Goal: Task Accomplishment & Management: Use online tool/utility

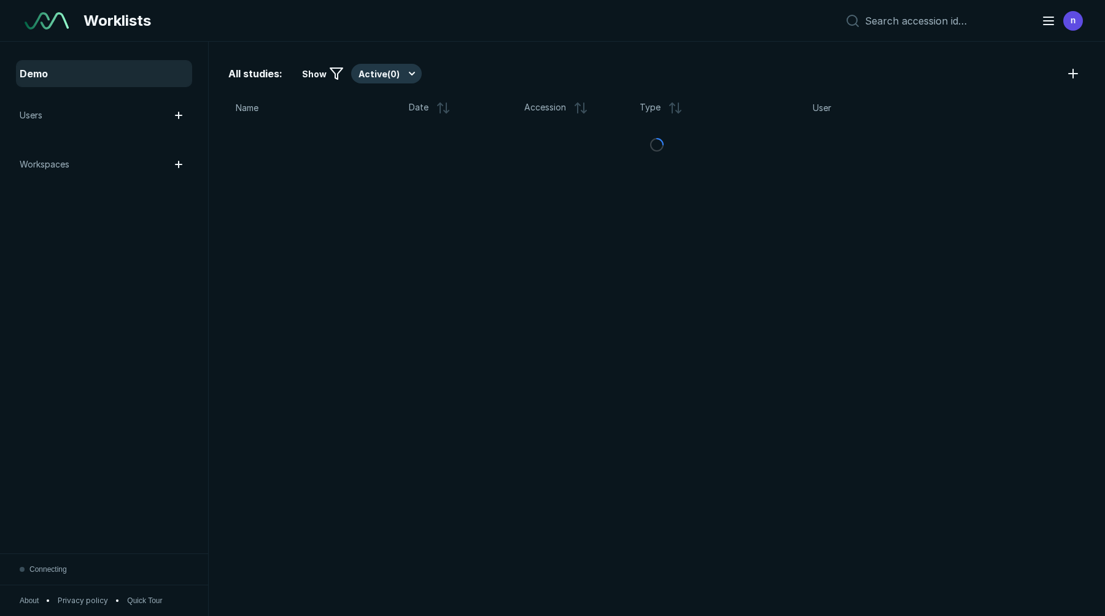
scroll to position [4137, 6551]
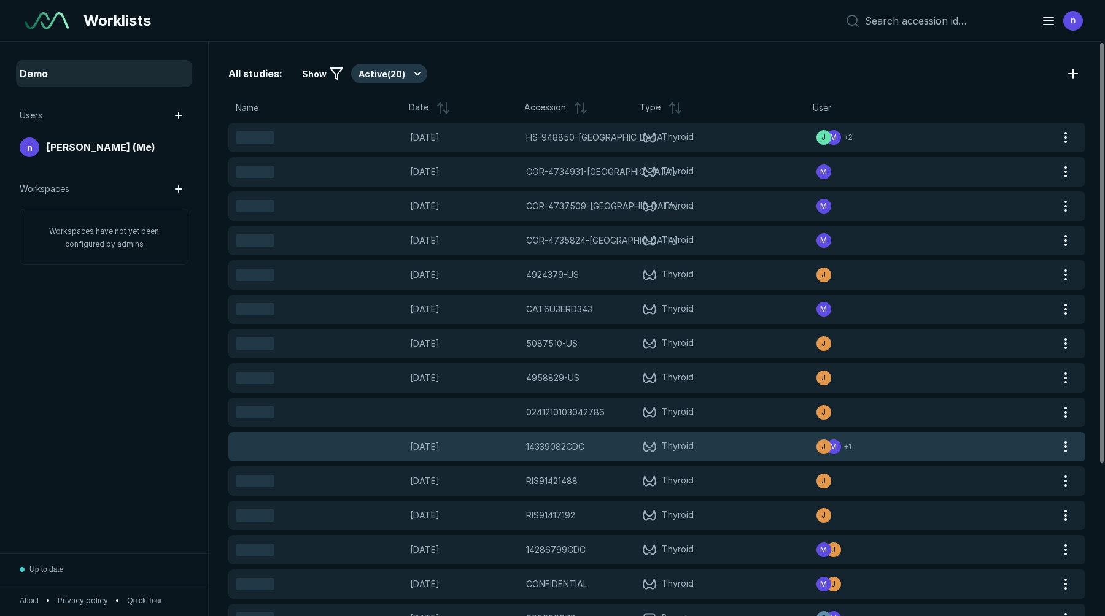
click at [646, 443] on icon at bounding box center [650, 446] width 16 height 13
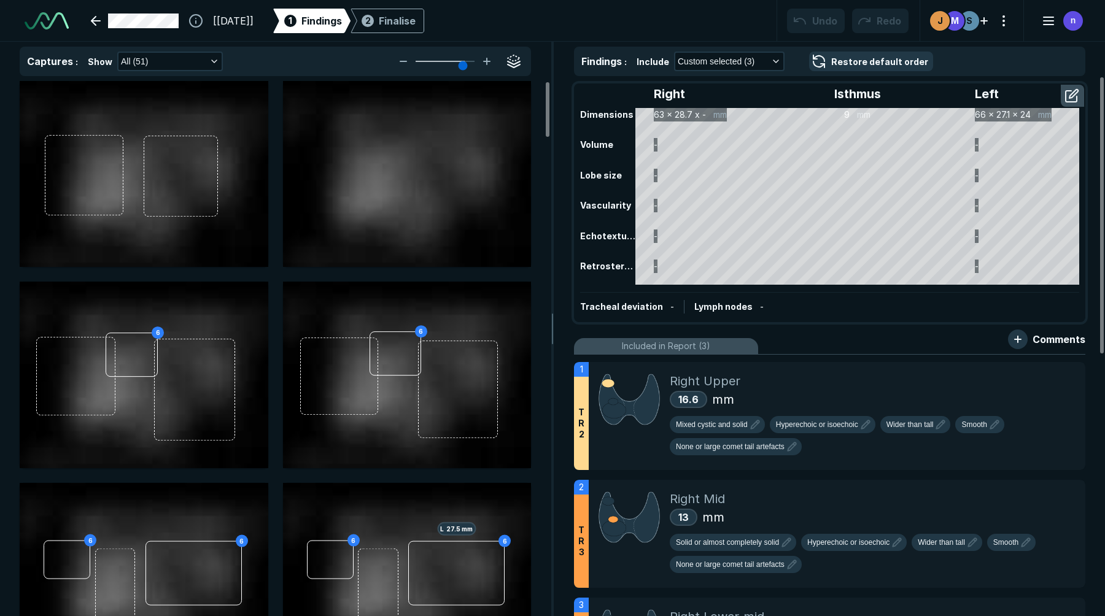
scroll to position [2616, 3868]
click at [416, 17] on div "Finalise" at bounding box center [397, 21] width 37 height 15
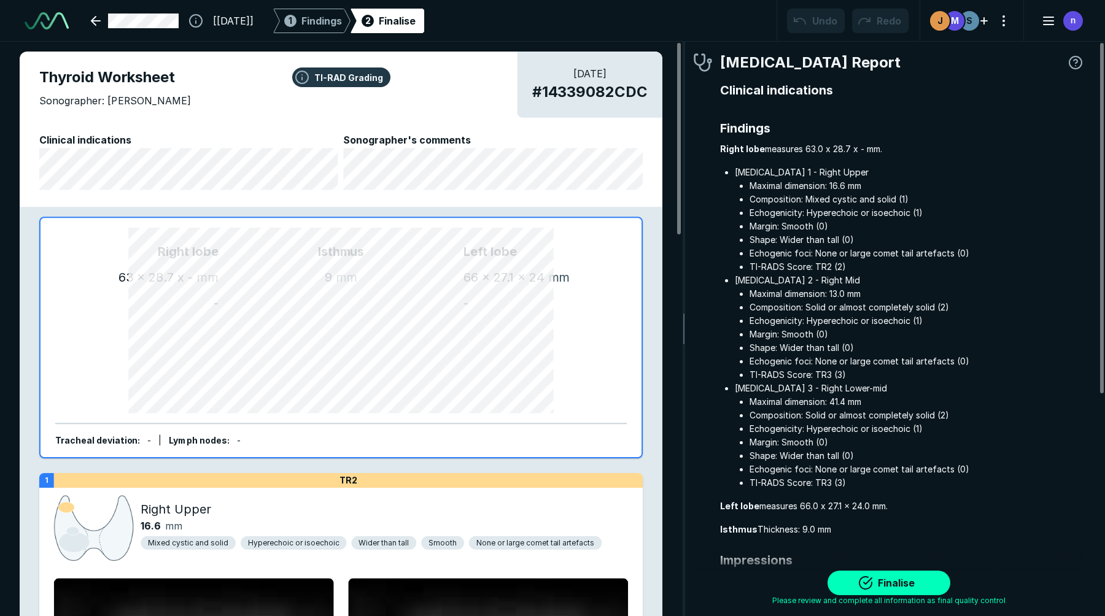
scroll to position [4093, 3323]
click at [169, 19] on link at bounding box center [134, 21] width 103 height 25
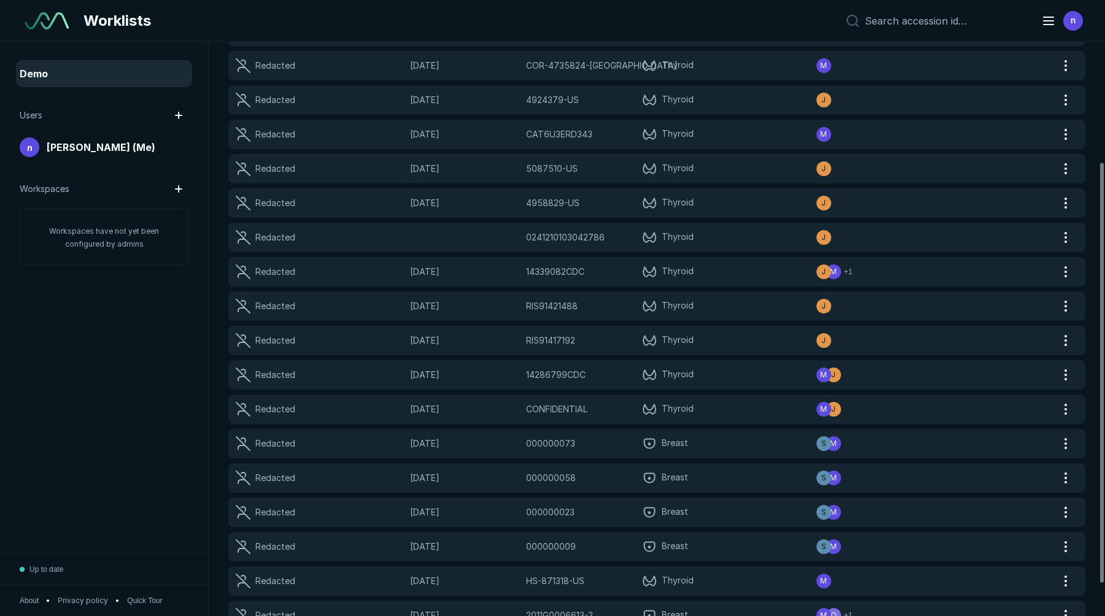
scroll to position [209, 0]
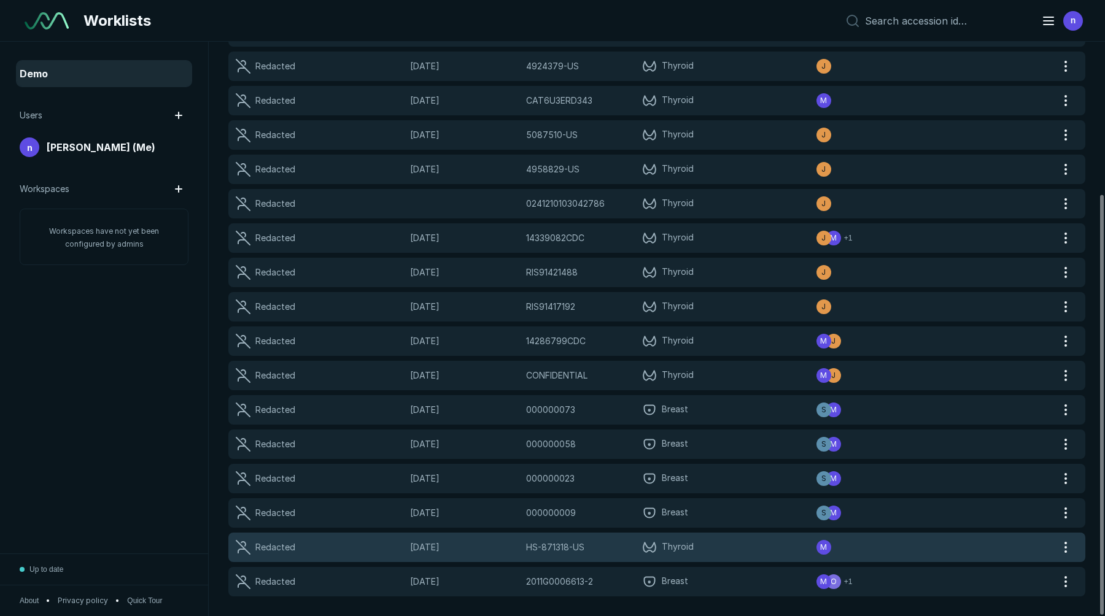
click at [714, 538] on div "Redacted [DATE] HS-871318-US HS-871318-US Thyroid M" at bounding box center [642, 547] width 828 height 29
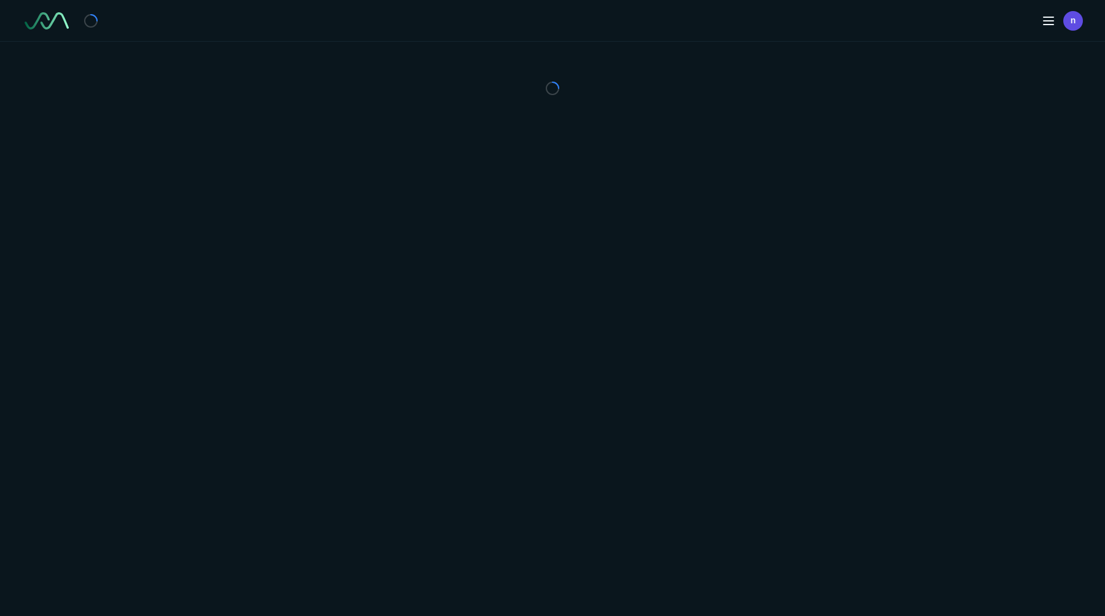
click at [714, 538] on div "n" at bounding box center [552, 308] width 1105 height 616
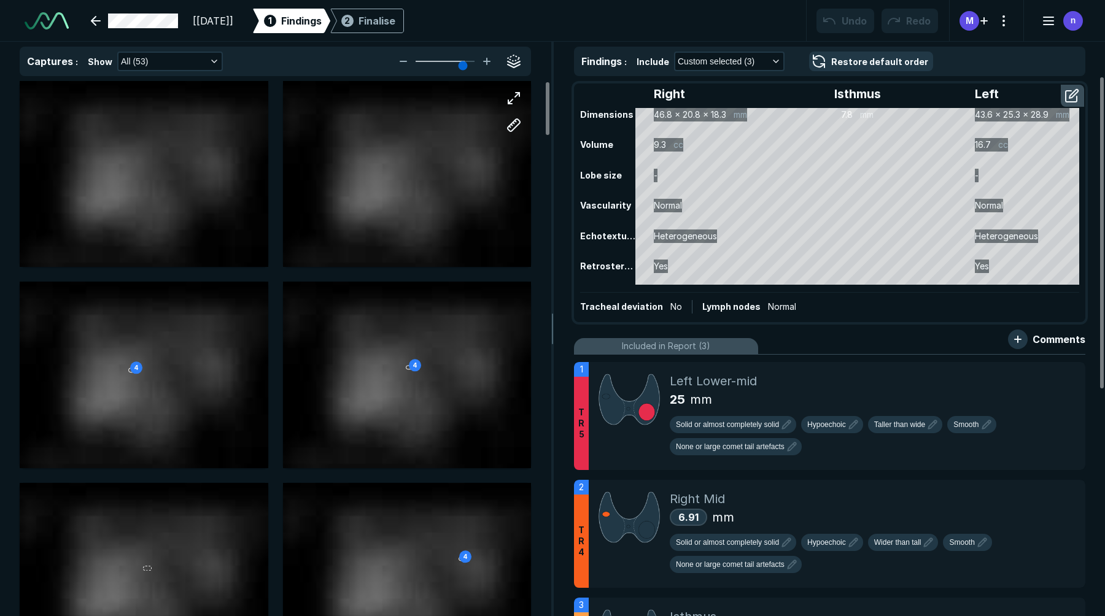
scroll to position [2616, 3868]
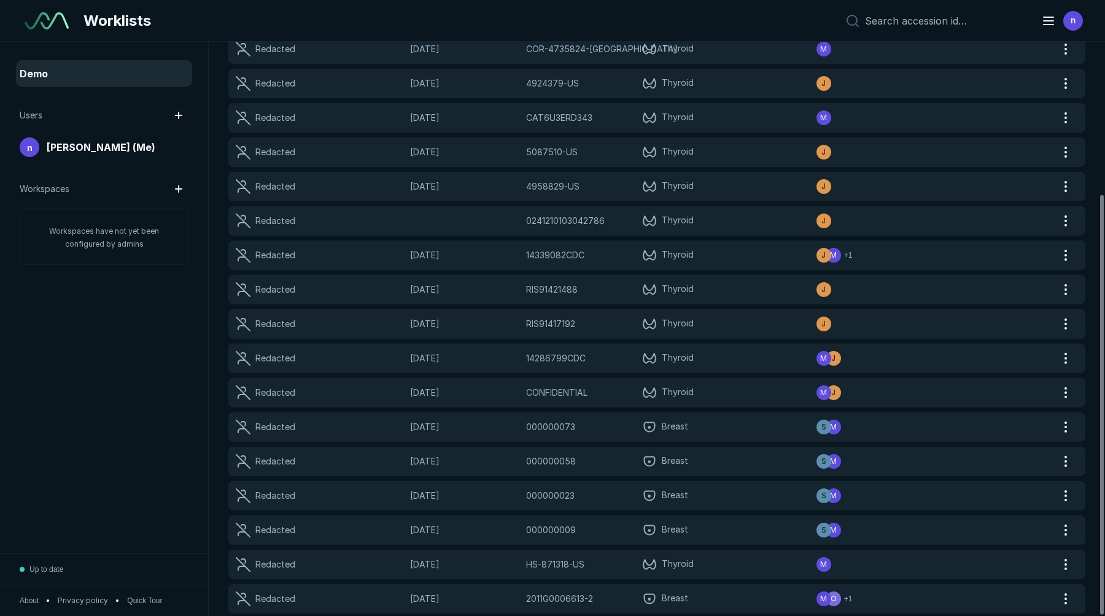
scroll to position [209, 0]
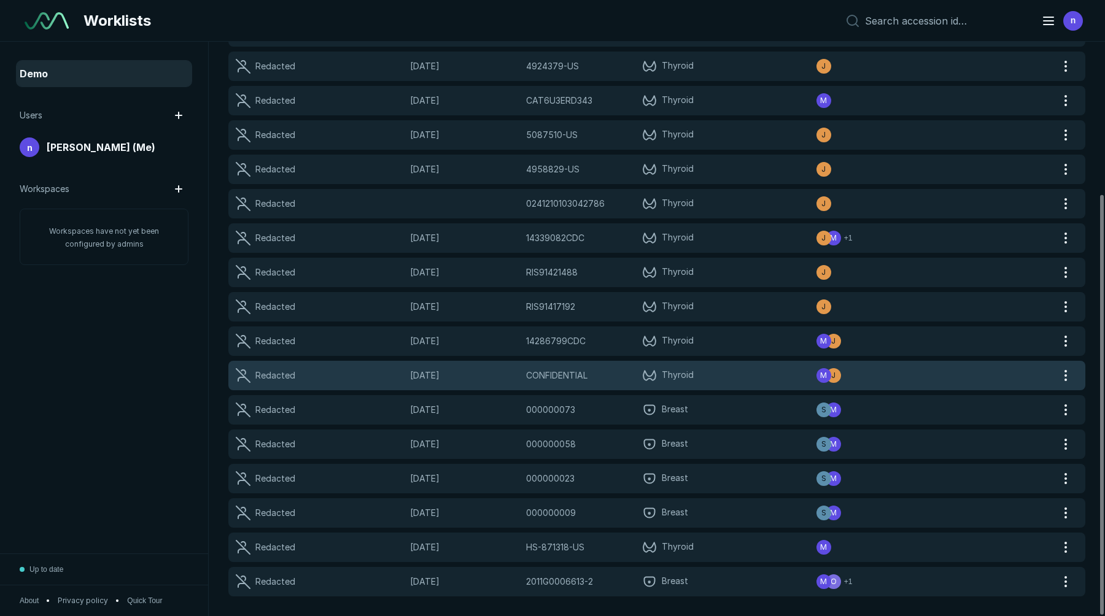
click at [768, 376] on span "Thyroid" at bounding box center [729, 375] width 174 height 15
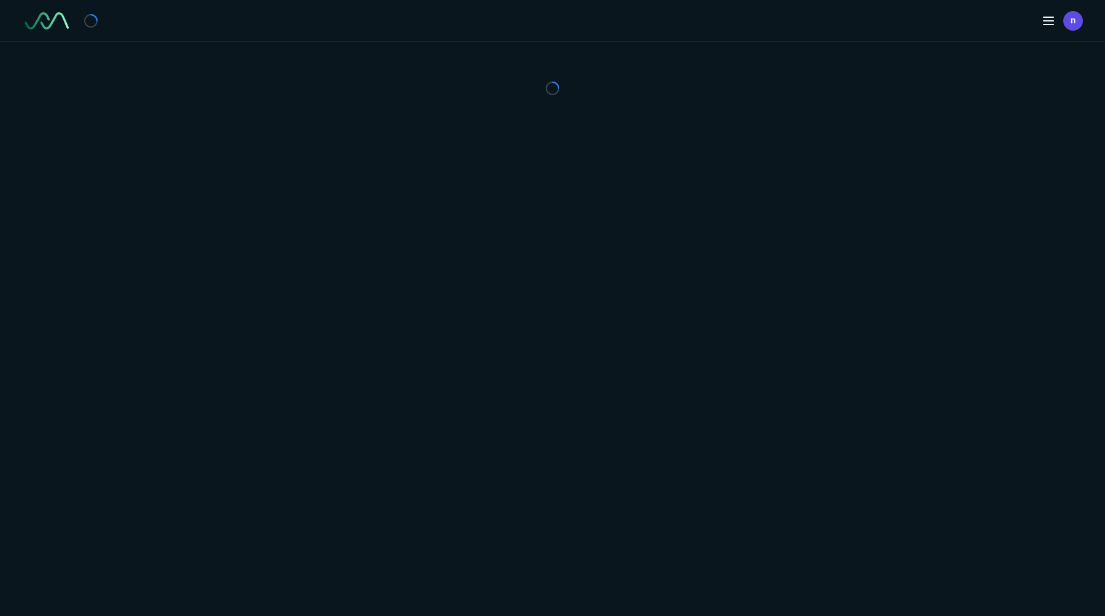
click at [768, 376] on div "n" at bounding box center [552, 308] width 1105 height 616
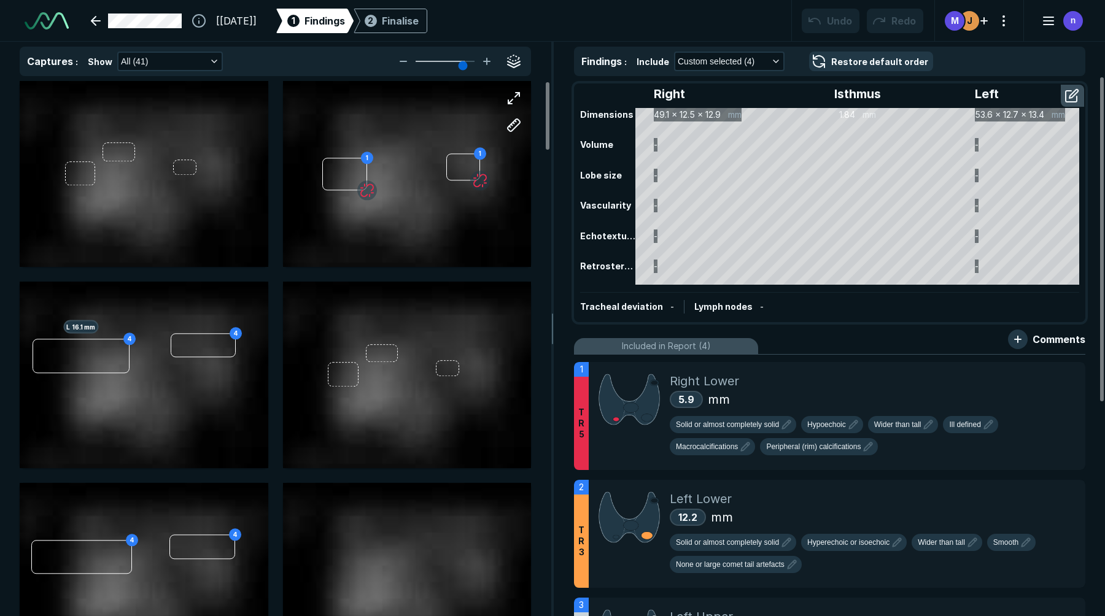
scroll to position [2616, 3868]
click at [103, 20] on link at bounding box center [136, 21] width 106 height 25
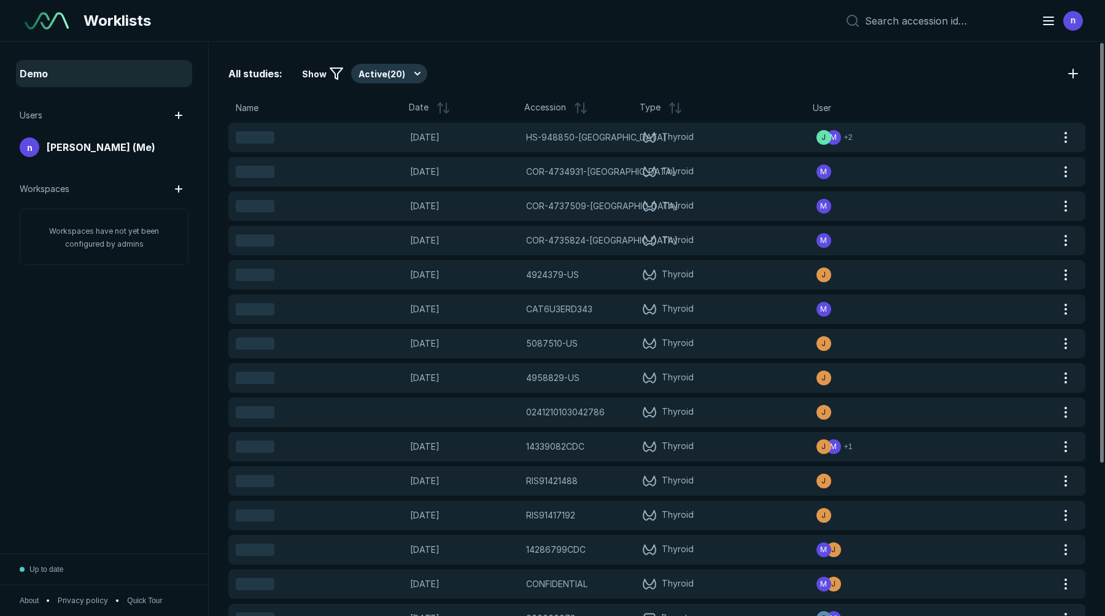
scroll to position [3941, 5415]
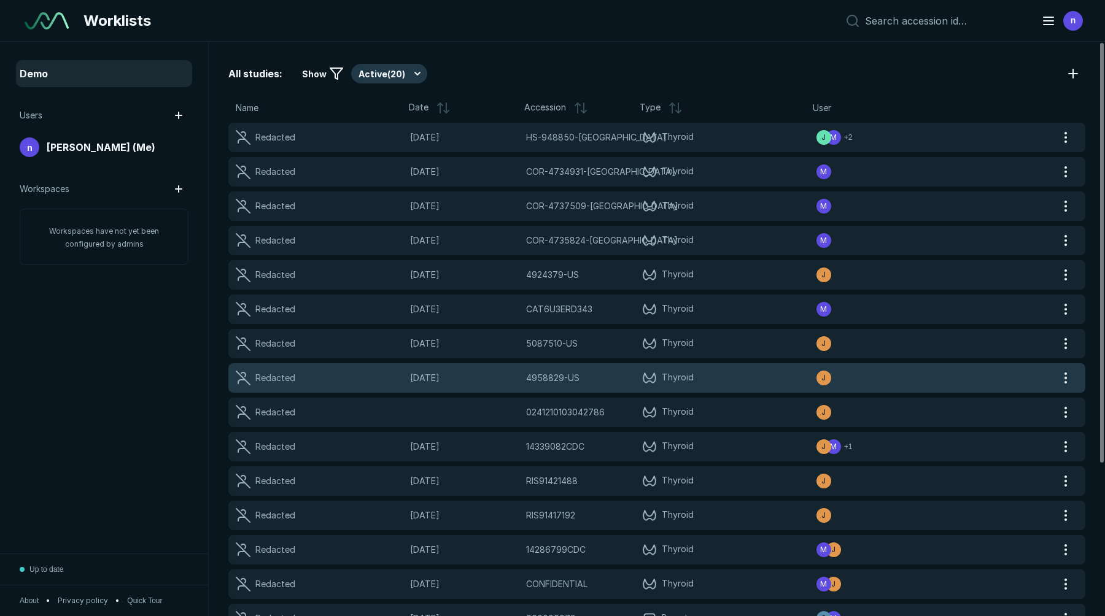
click at [744, 382] on span "Thyroid" at bounding box center [729, 378] width 174 height 15
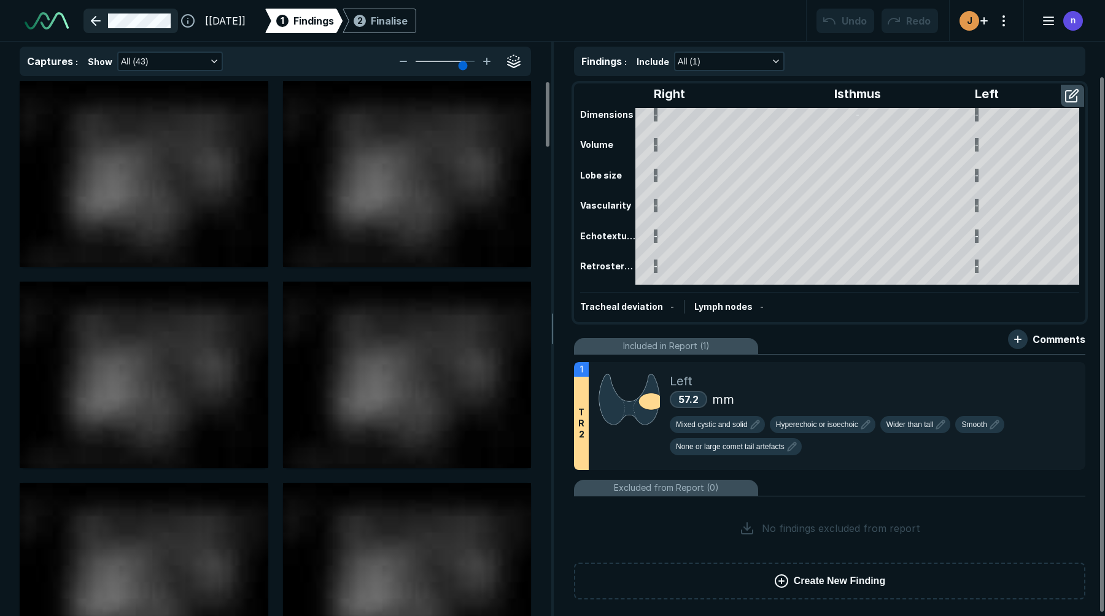
click at [103, 21] on link at bounding box center [130, 21] width 95 height 25
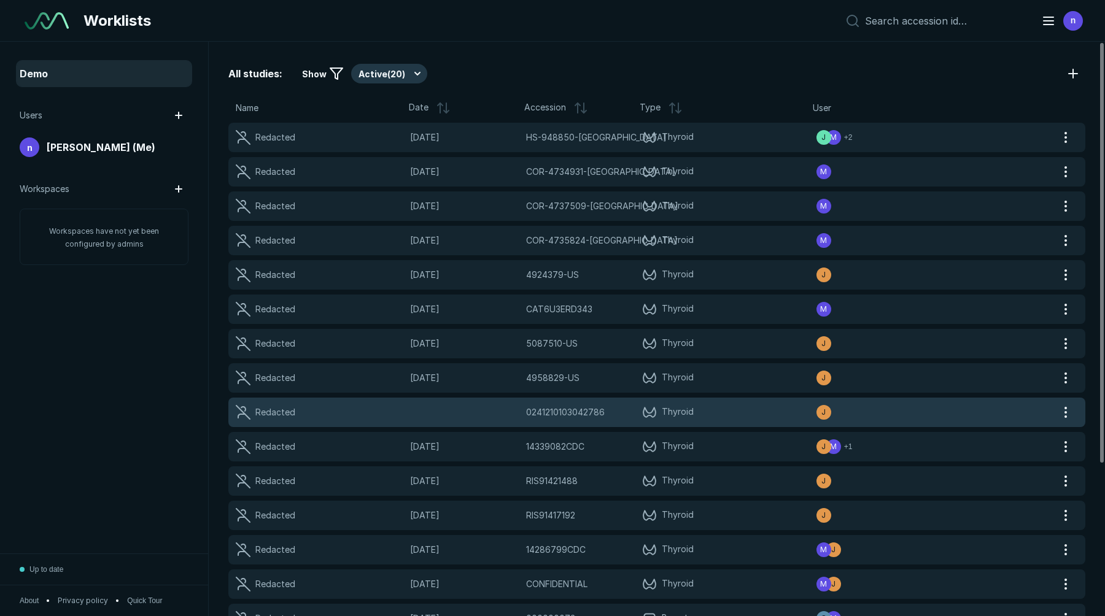
click at [718, 404] on div "Redacted 0241210103042786 0241210103042786 Thyroid J" at bounding box center [642, 412] width 828 height 29
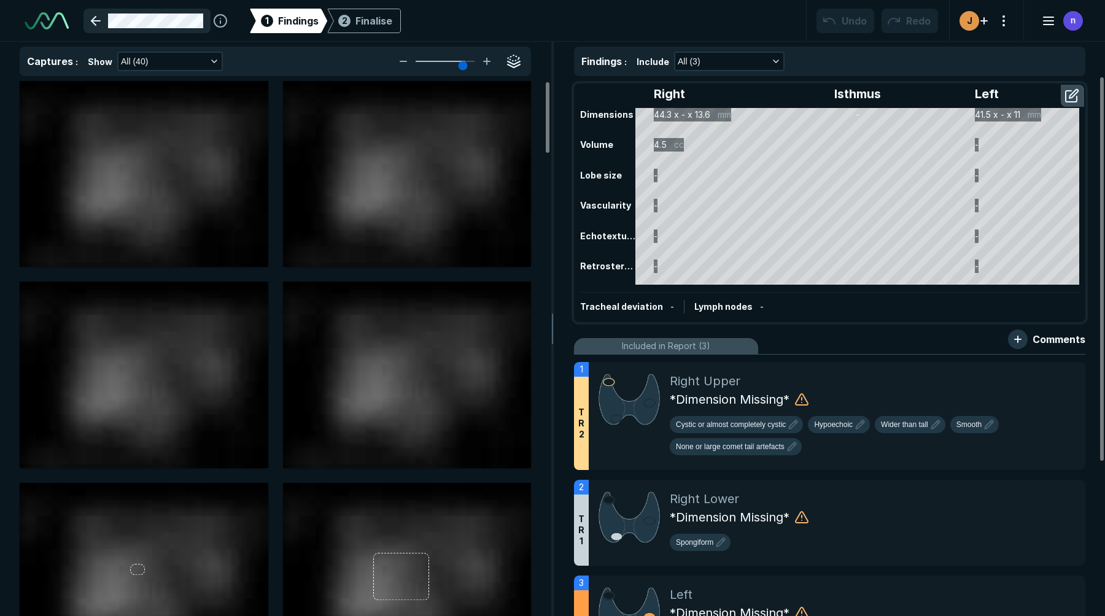
click at [96, 20] on link at bounding box center [146, 21] width 127 height 25
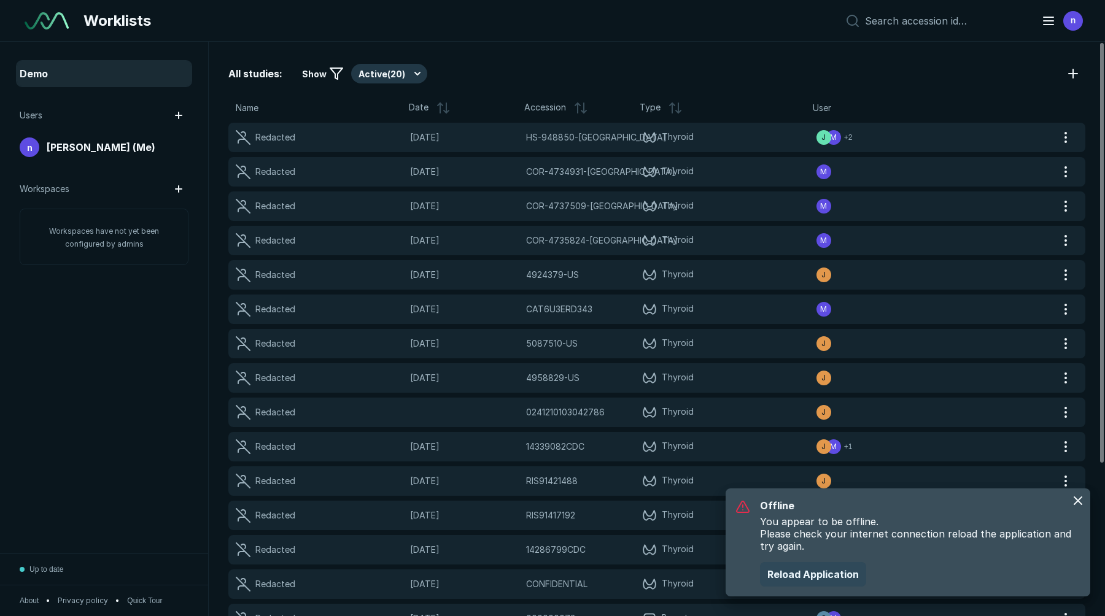
click at [789, 568] on button "Reload Application" at bounding box center [813, 574] width 106 height 25
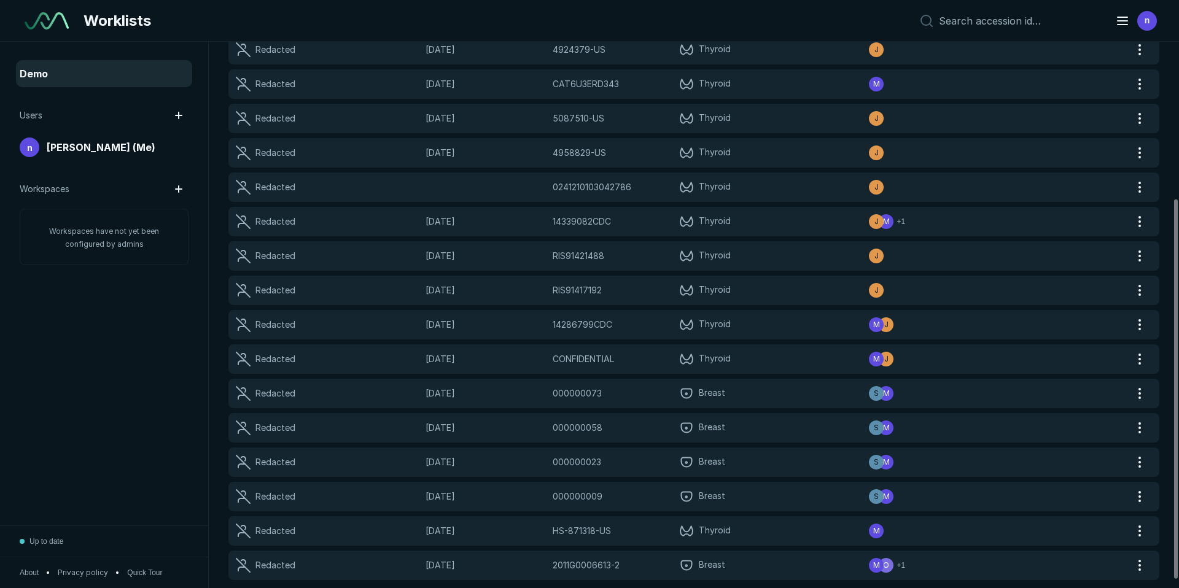
scroll to position [232, 0]
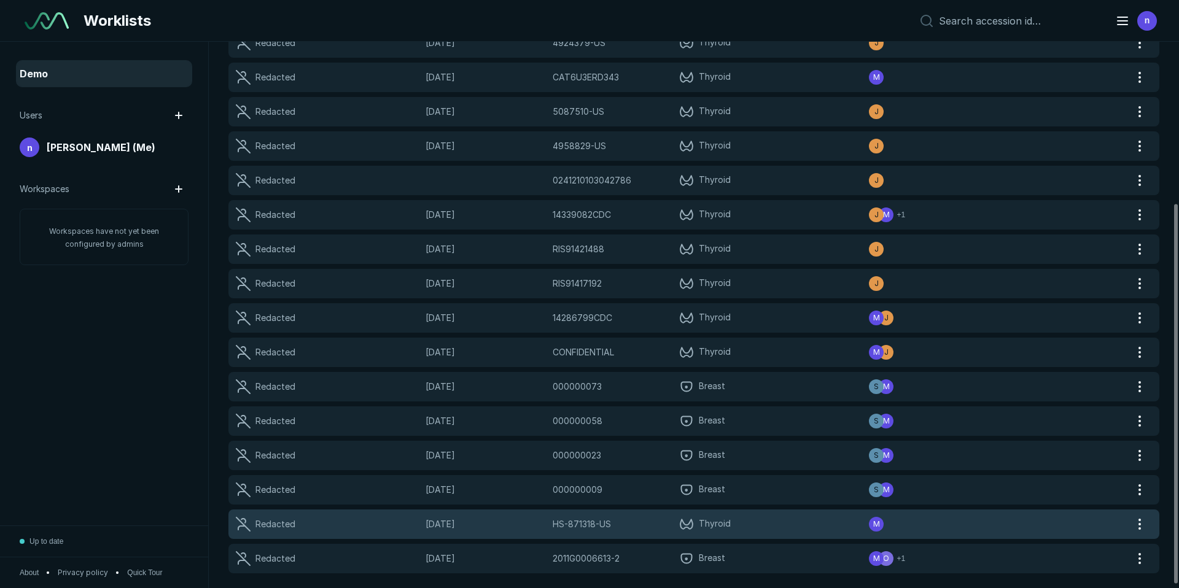
click at [718, 521] on span "Thyroid" at bounding box center [715, 524] width 32 height 15
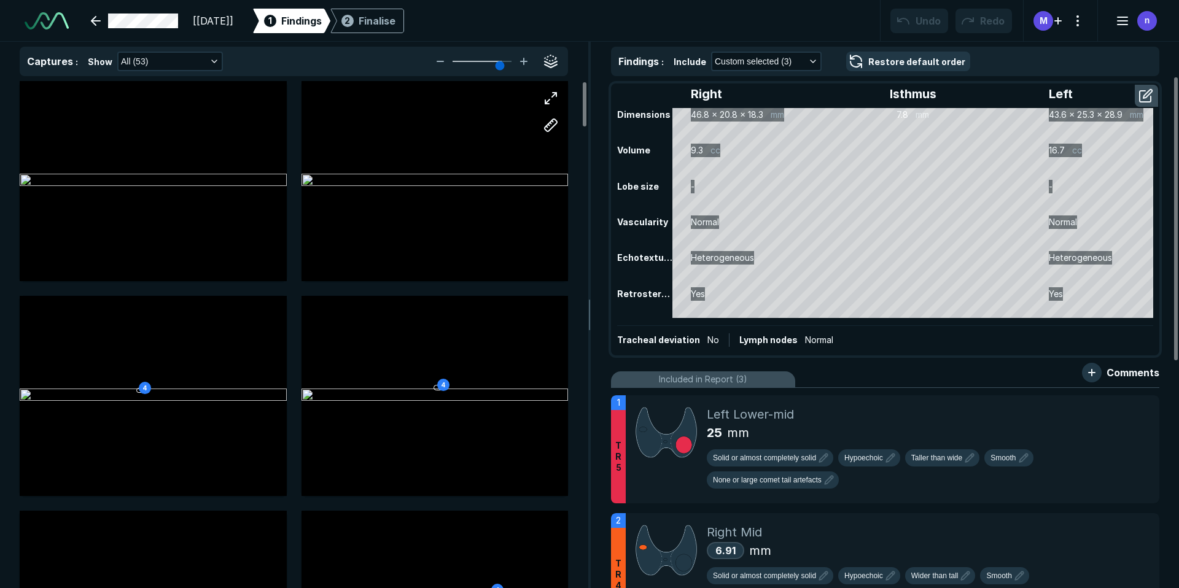
scroll to position [2764, 4034]
click at [157, 28] on link at bounding box center [134, 21] width 102 height 25
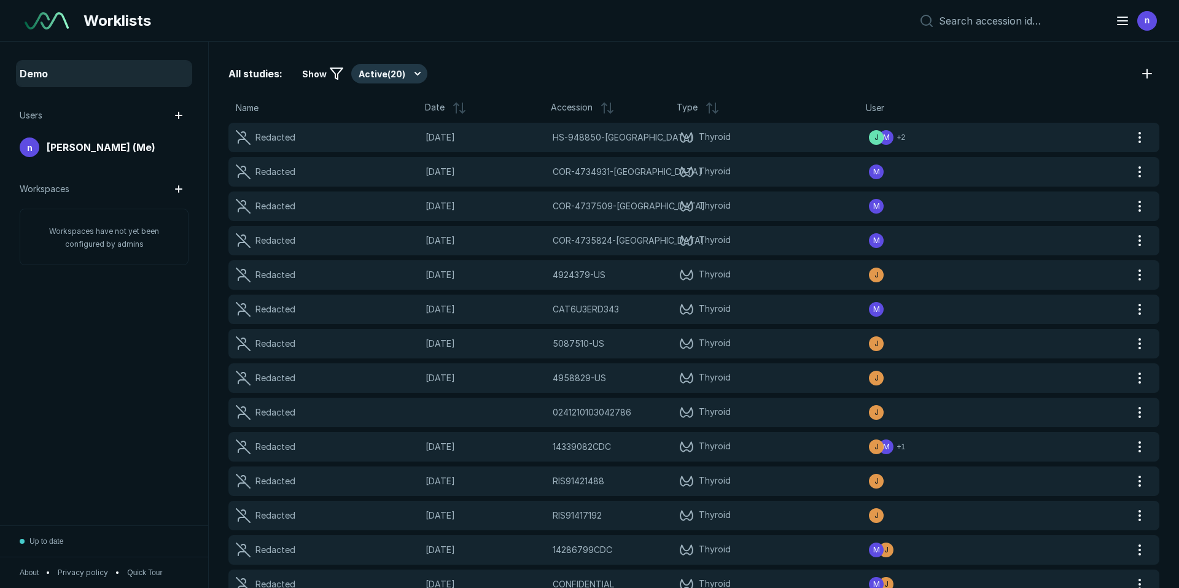
scroll to position [3814, 5746]
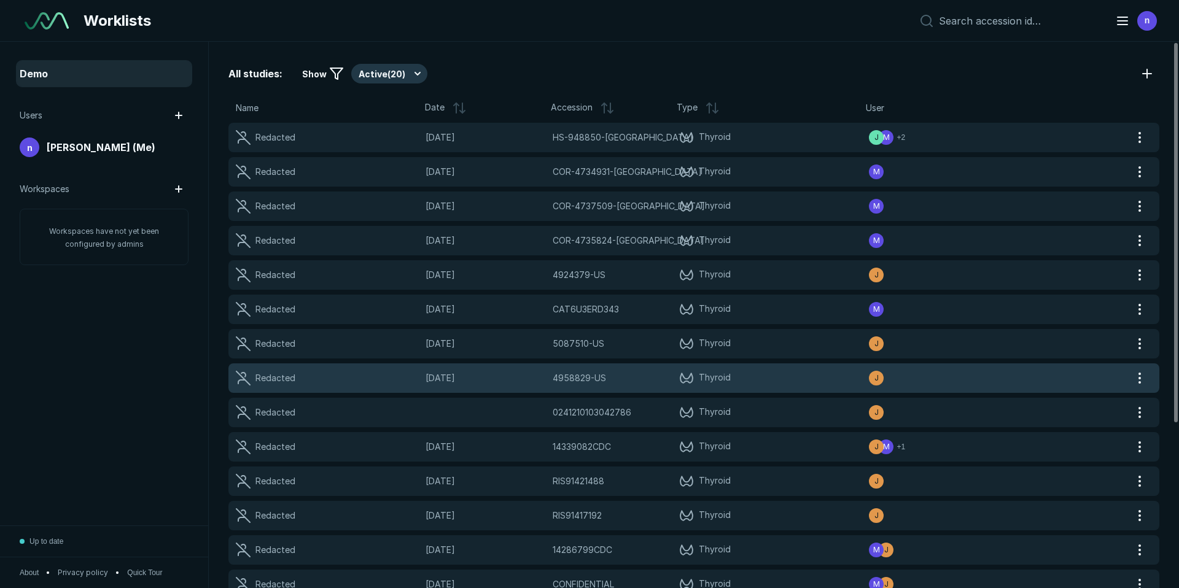
click at [662, 372] on div "4958829-US 4958829-US" at bounding box center [612, 378] width 119 height 14
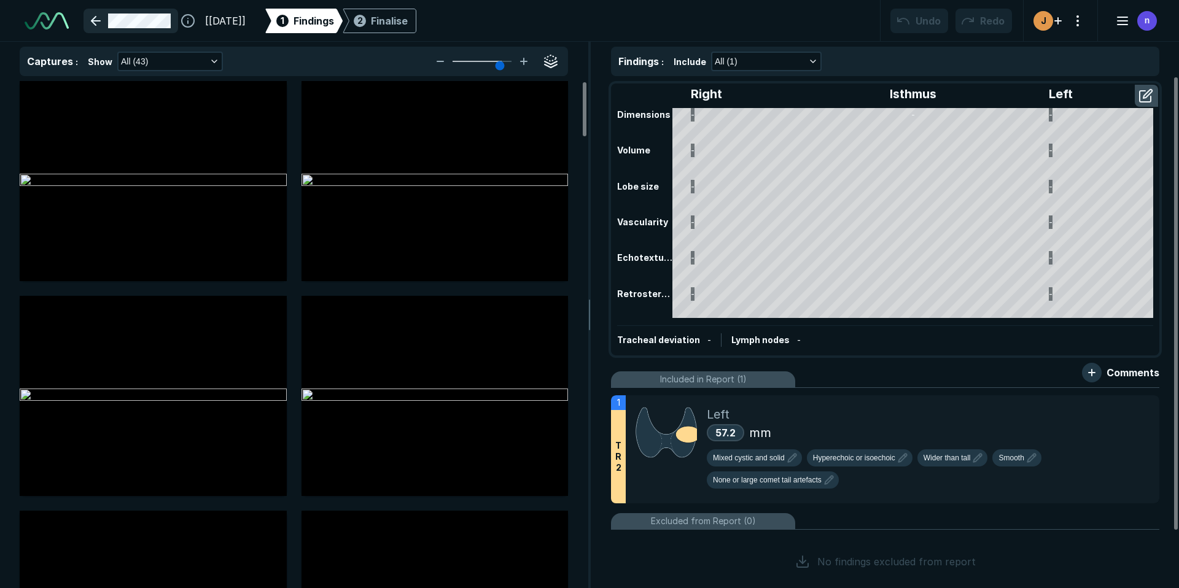
click at [135, 19] on link at bounding box center [130, 21] width 95 height 25
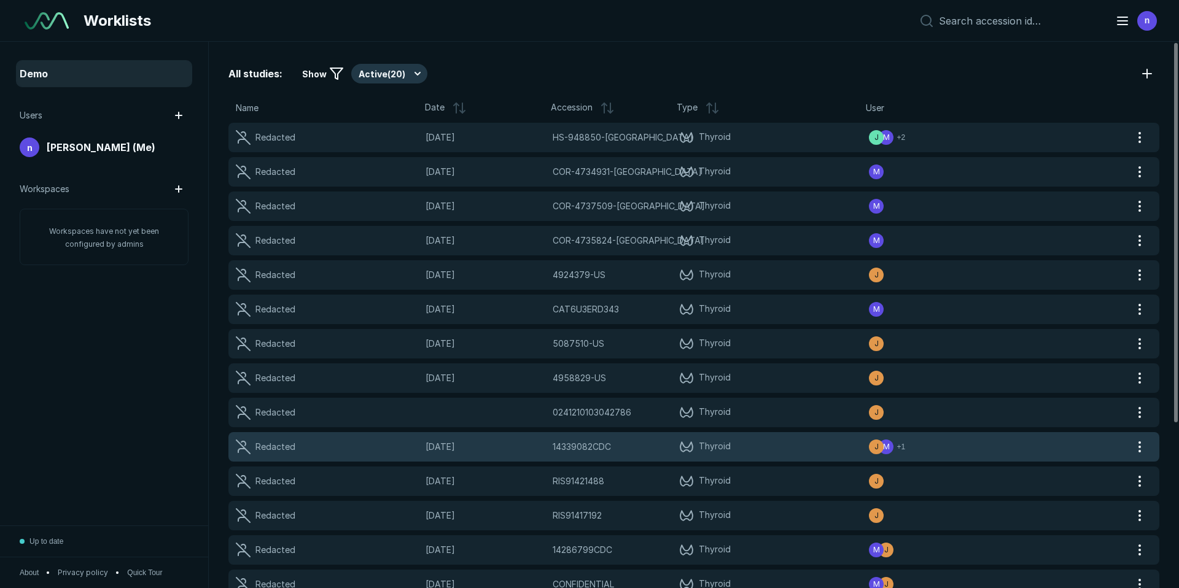
click at [694, 444] on span "Thyroid" at bounding box center [774, 447] width 190 height 15
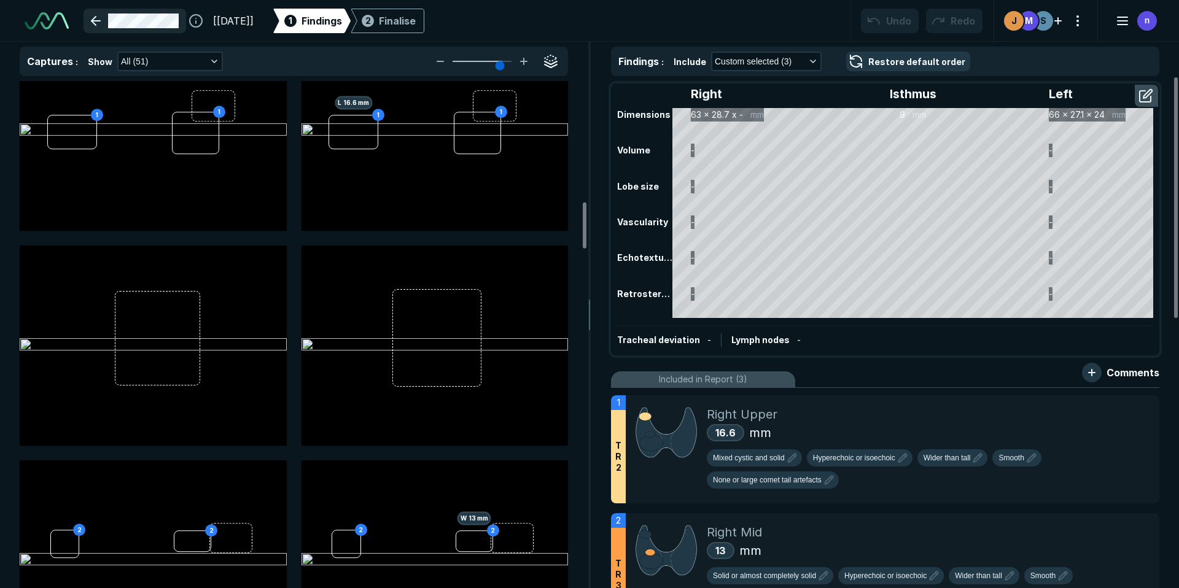
click at [98, 23] on link at bounding box center [134, 21] width 103 height 25
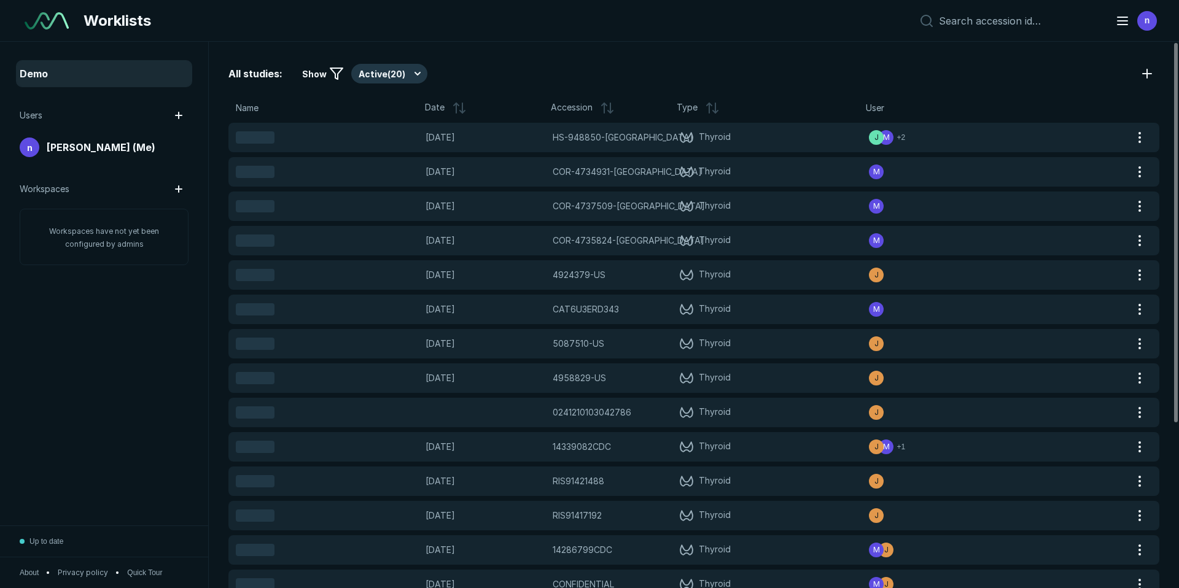
scroll to position [3814, 5746]
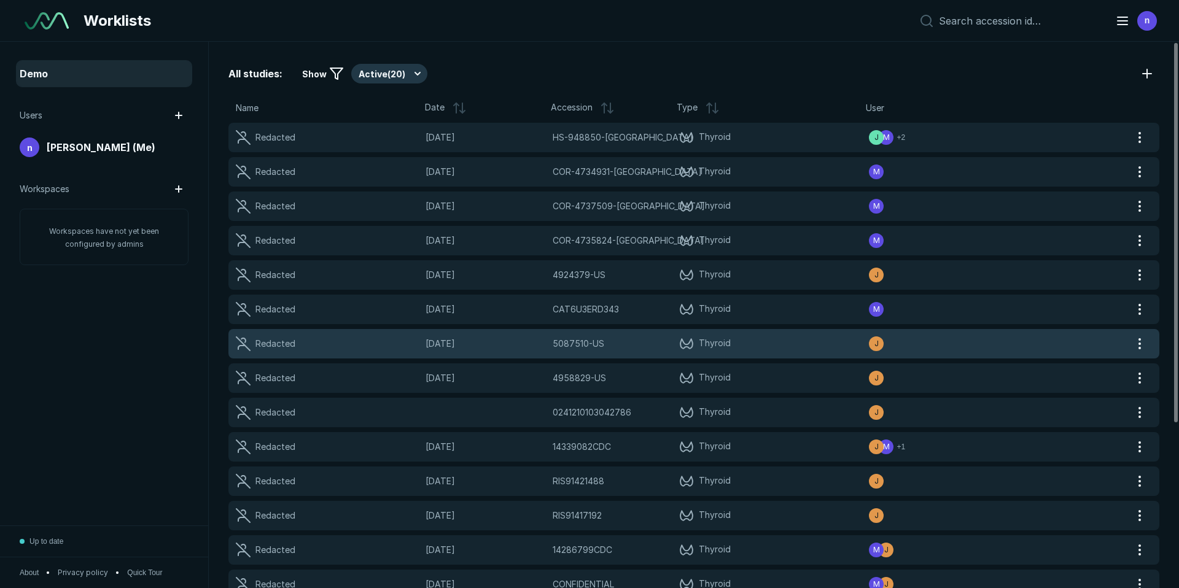
click at [605, 347] on div "5087510-US 5087510-US" at bounding box center [612, 344] width 119 height 14
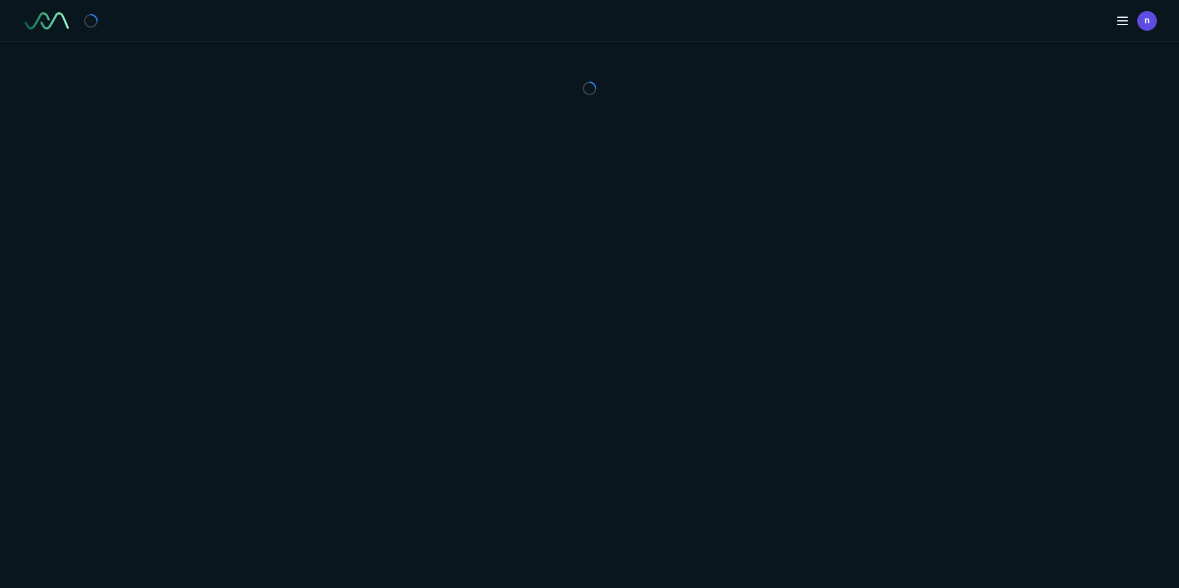
click at [605, 347] on div "n" at bounding box center [589, 294] width 1179 height 588
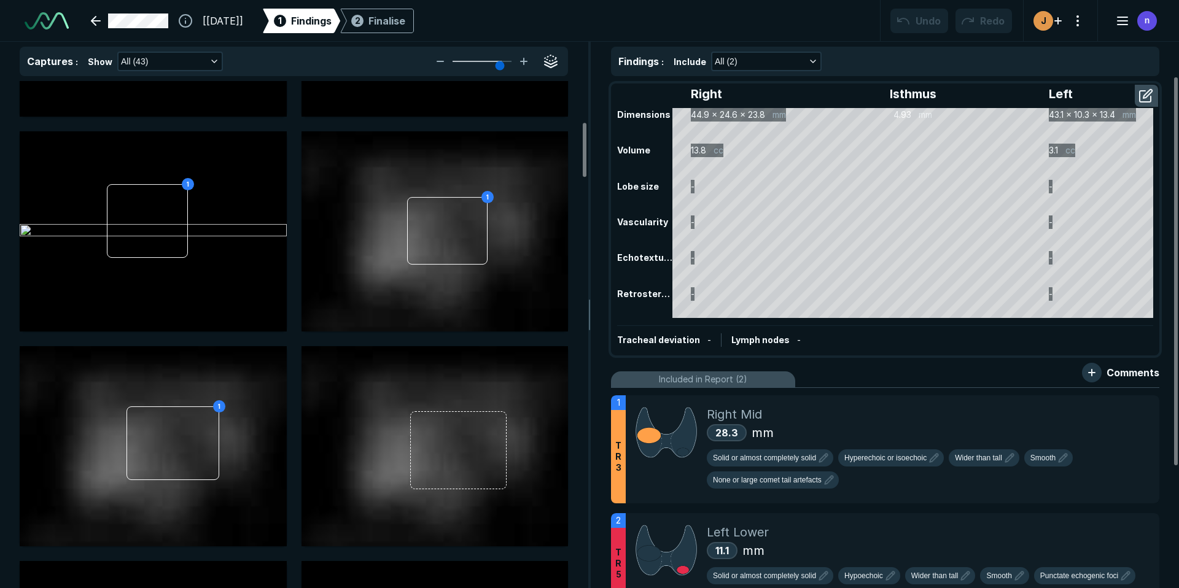
scroll to position [380, 0]
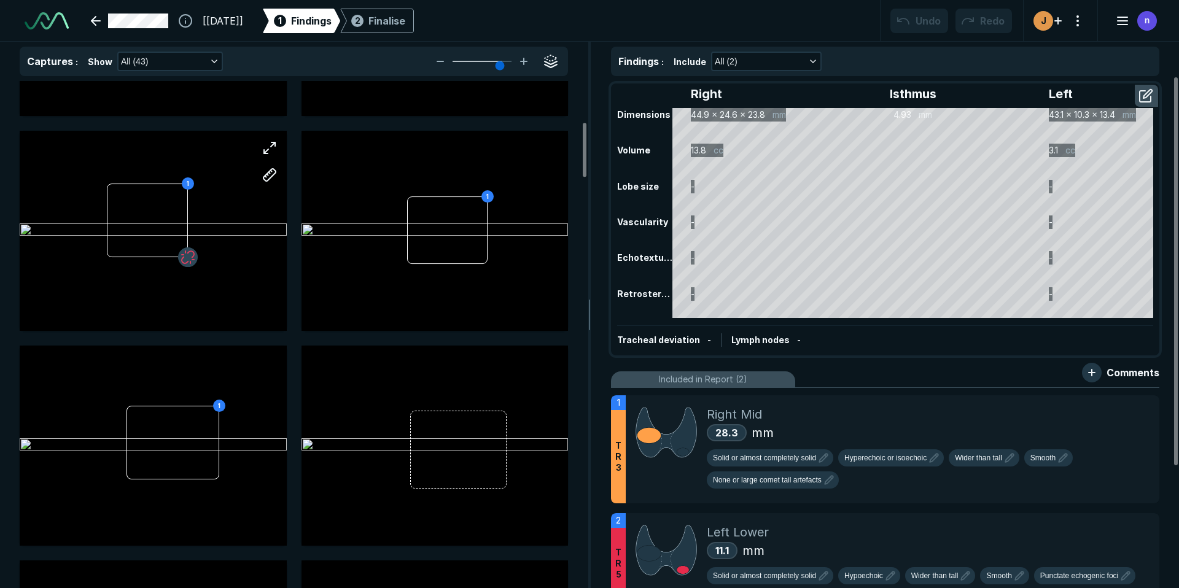
click at [191, 258] on button "button" at bounding box center [188, 257] width 20 height 20
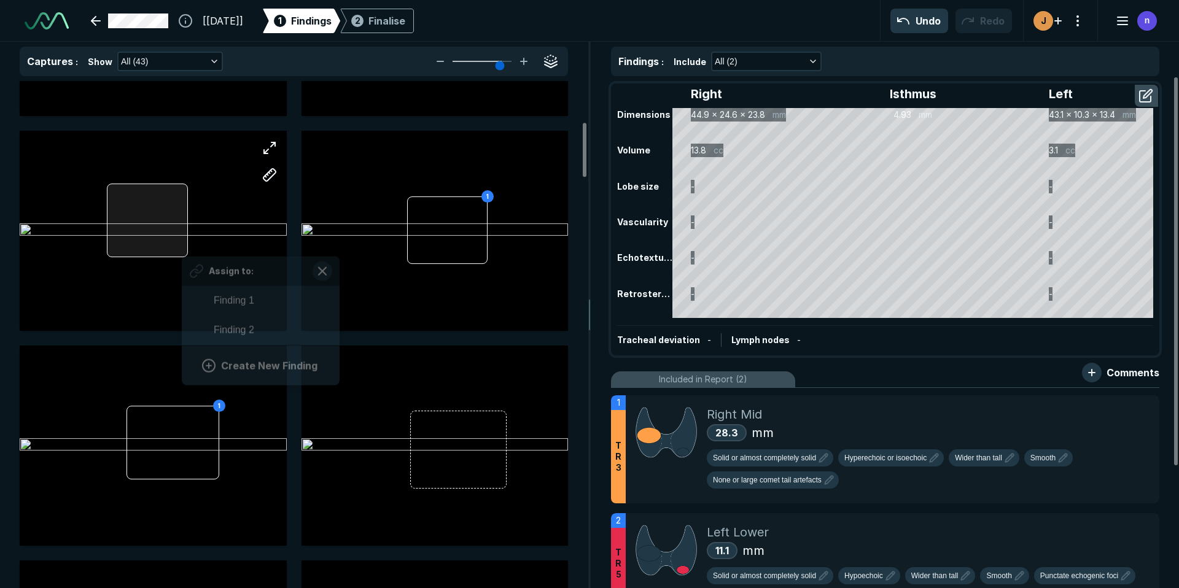
click at [182, 249] on div "Assign to: Finding 1 Finding 2 Create New Finding" at bounding box center [153, 231] width 267 height 200
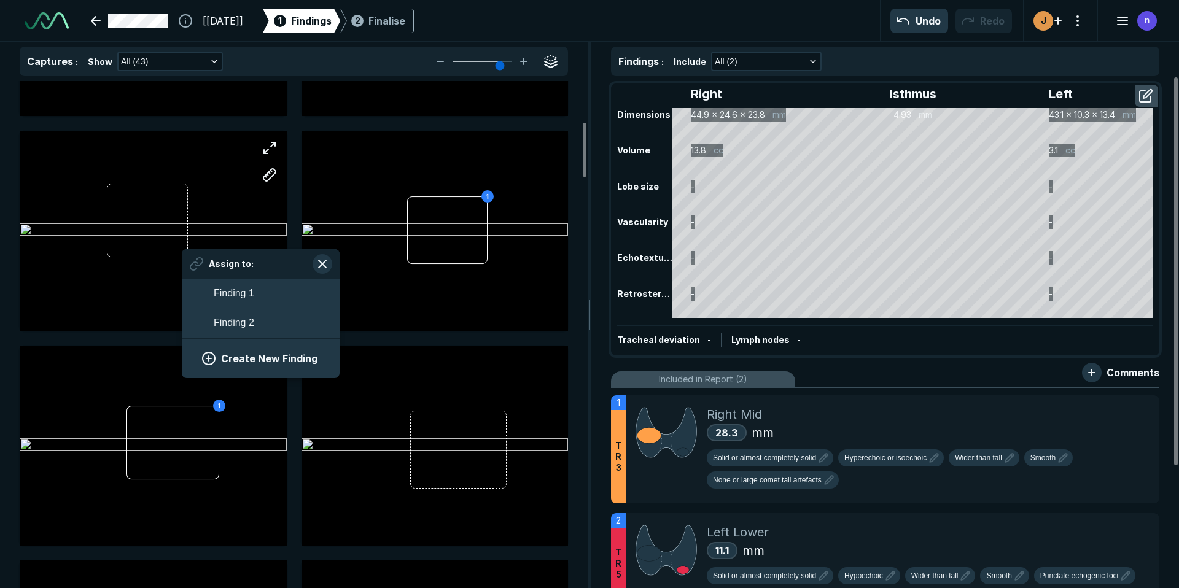
click at [215, 231] on div at bounding box center [153, 231] width 267 height 200
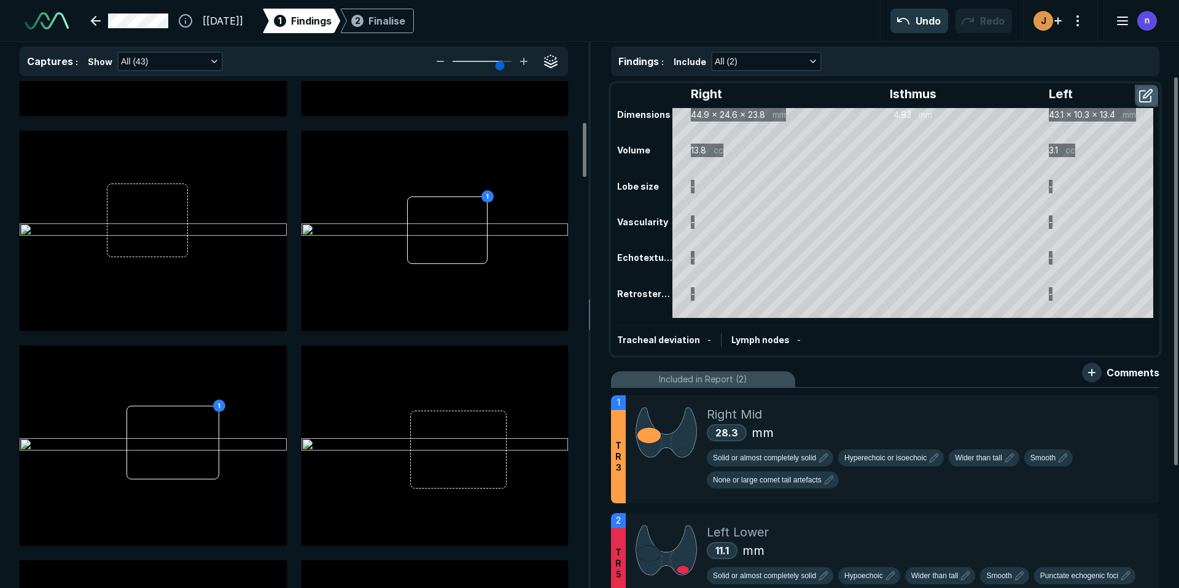
click at [1104, 99] on button "button" at bounding box center [1147, 96] width 22 height 20
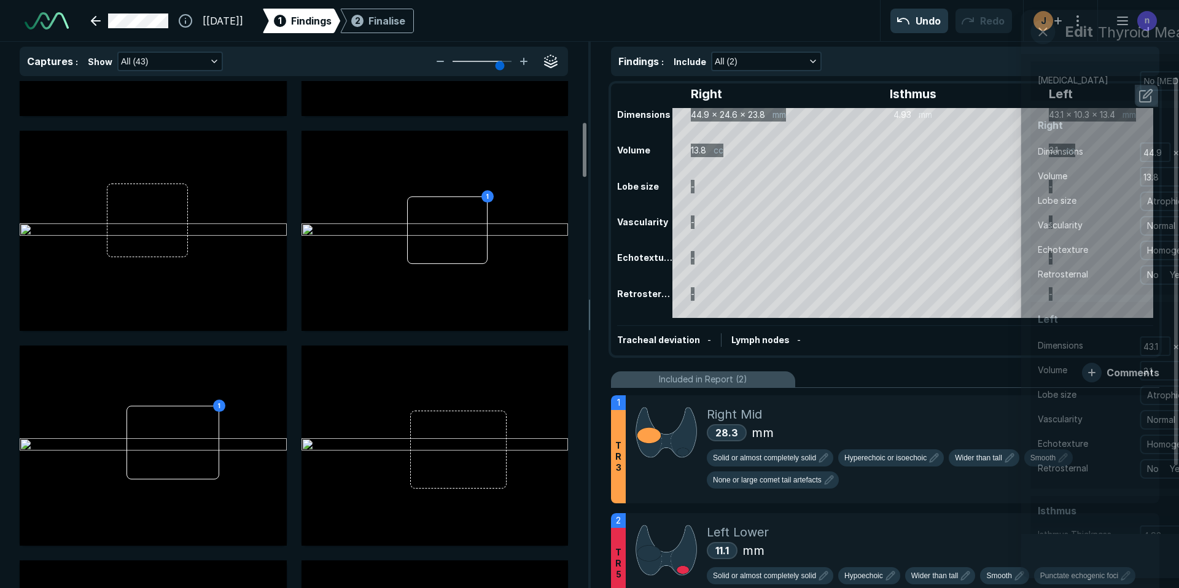
scroll to position [3712, 3346]
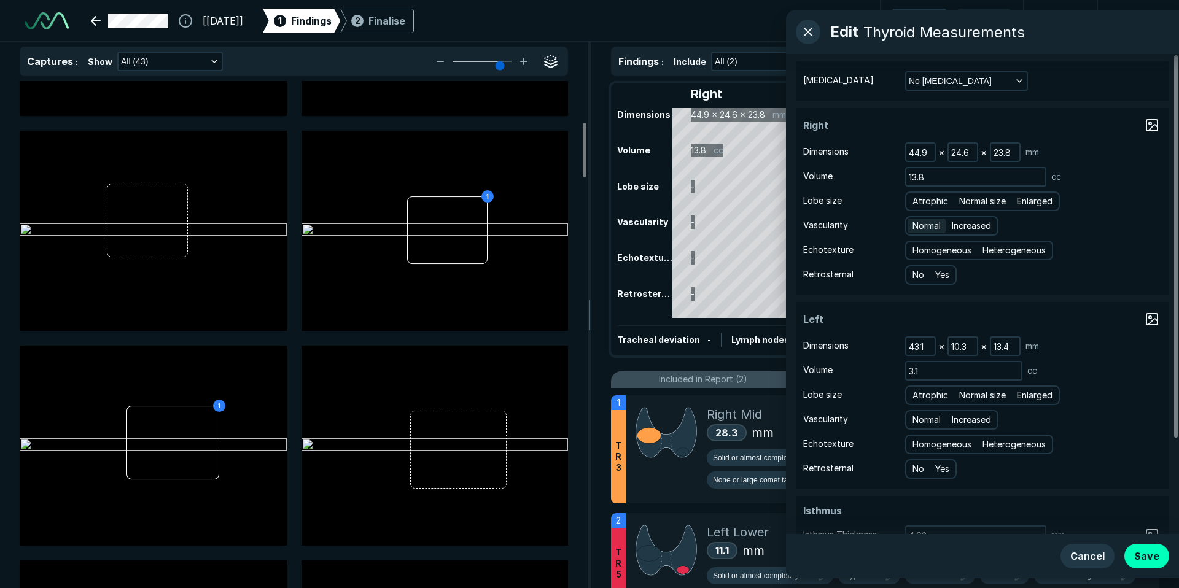
click at [931, 225] on span "Normal" at bounding box center [926, 226] width 28 height 14
click at [918, 225] on input "Normal" at bounding box center [914, 224] width 8 height 8
radio input "true"
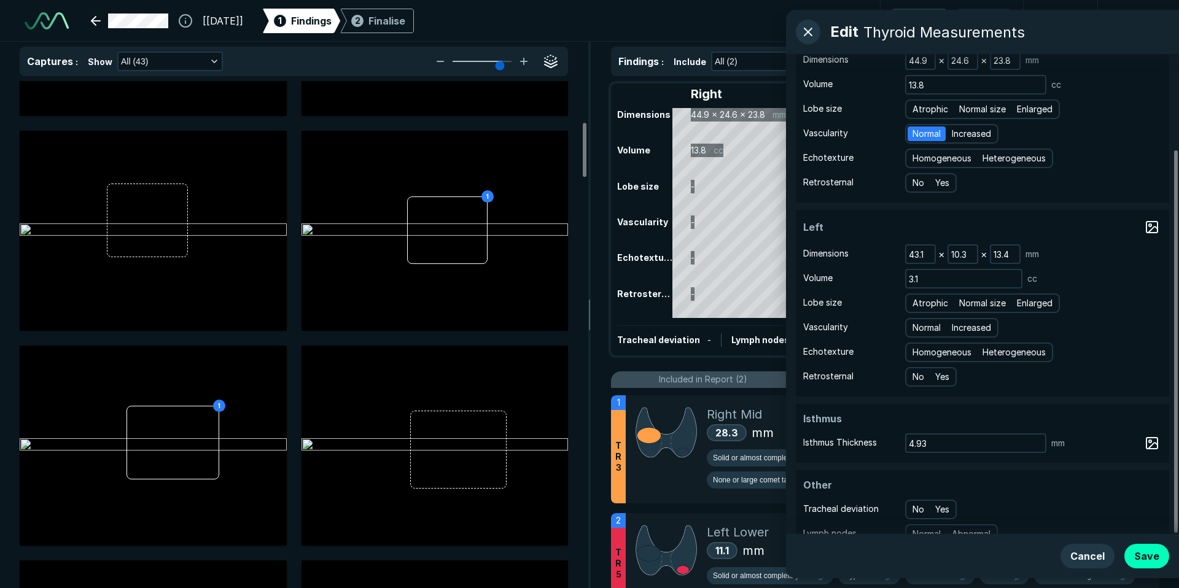
scroll to position [119, 0]
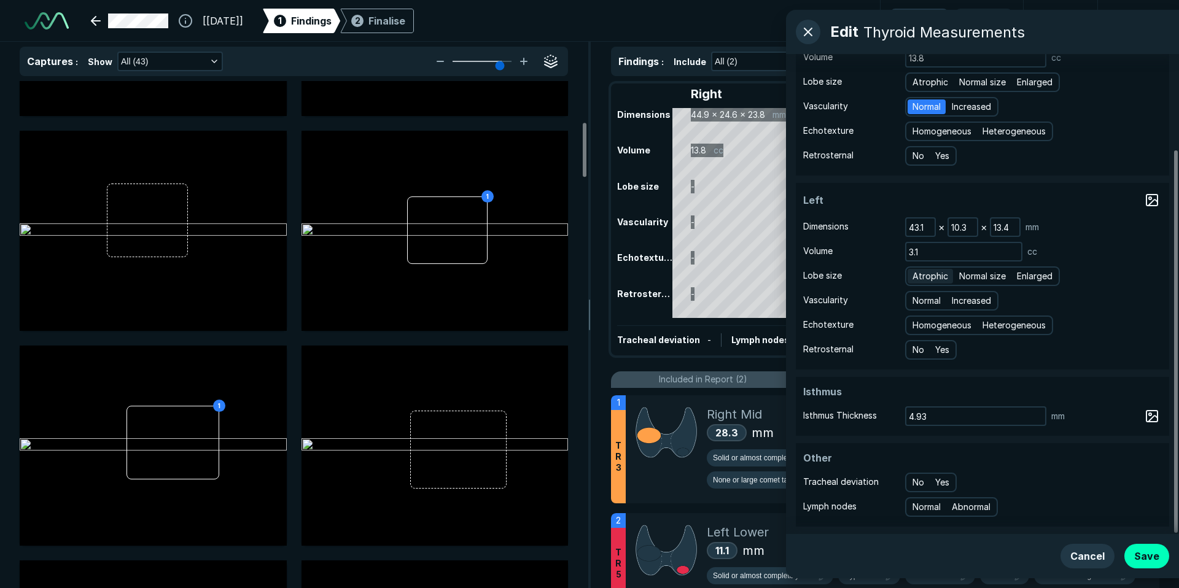
click at [936, 278] on span "Atrophic" at bounding box center [930, 277] width 36 height 14
click at [918, 278] on input "Atrophic" at bounding box center [914, 275] width 8 height 8
radio input "true"
click at [931, 300] on span "Normal" at bounding box center [926, 301] width 28 height 14
click at [918, 300] on input "Normal" at bounding box center [914, 299] width 8 height 8
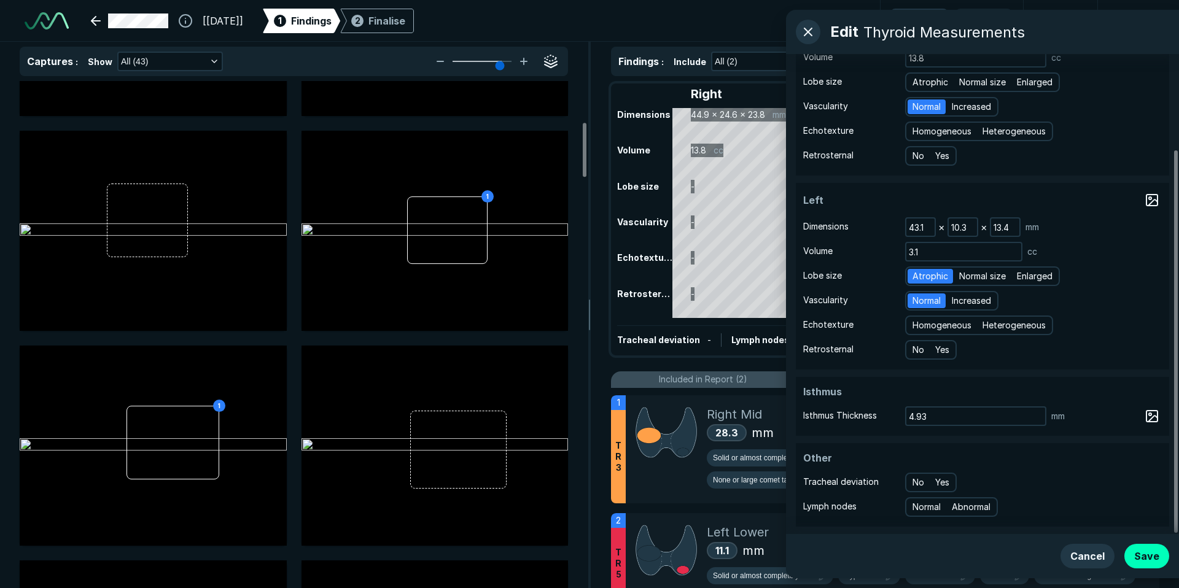
radio input "true"
click at [1104, 556] on button "Save" at bounding box center [1146, 556] width 45 height 25
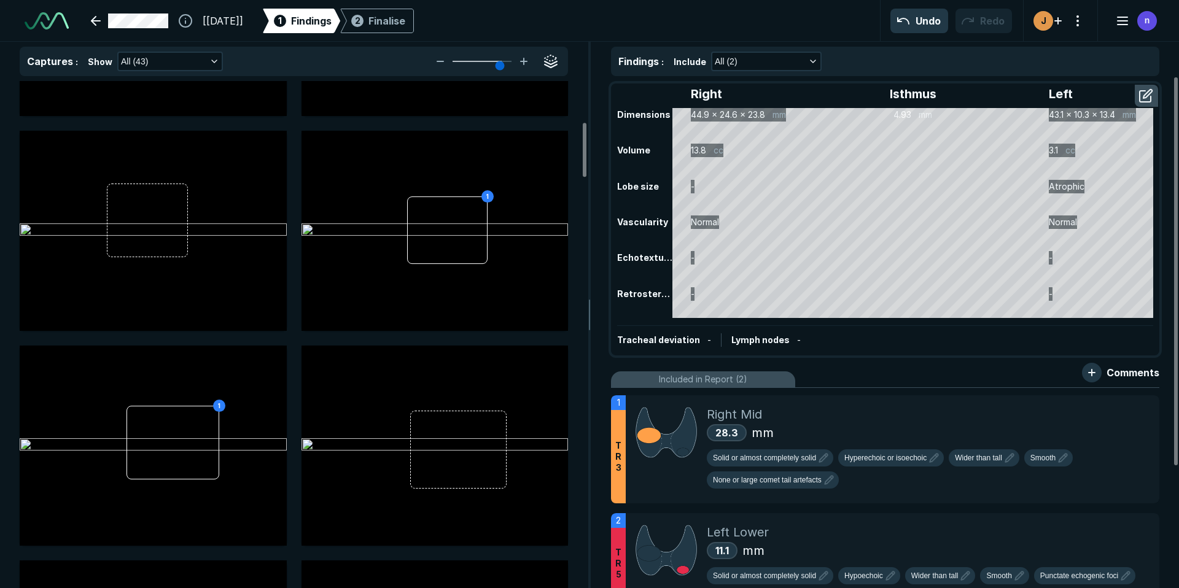
click at [742, 341] on span "Lymph nodes" at bounding box center [760, 340] width 58 height 10
click at [1096, 375] on button "button" at bounding box center [1092, 373] width 20 height 20
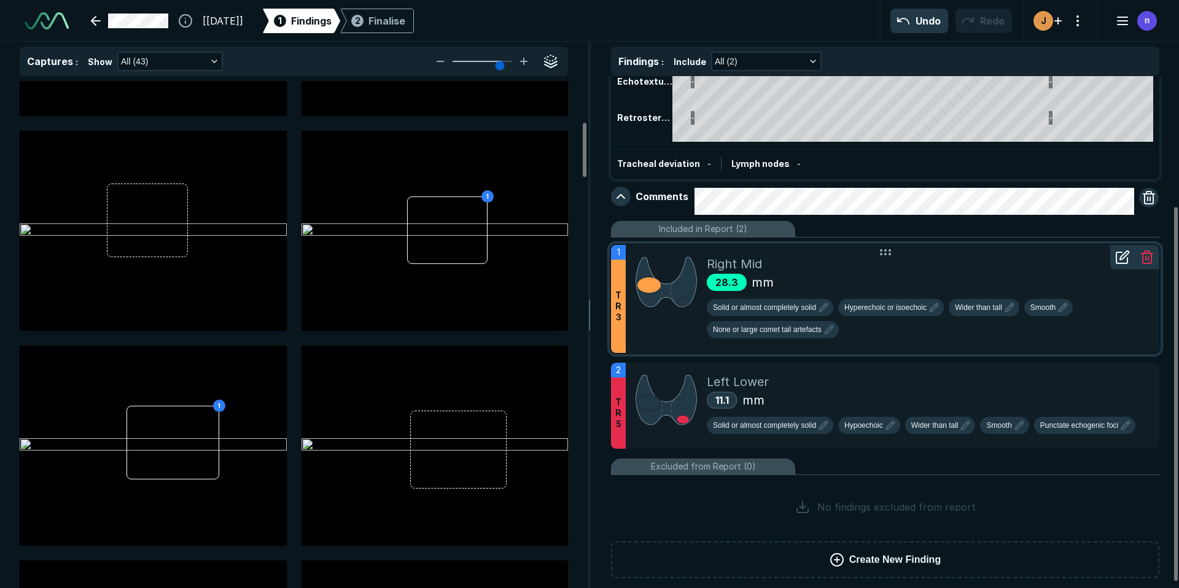
scroll to position [186, 0]
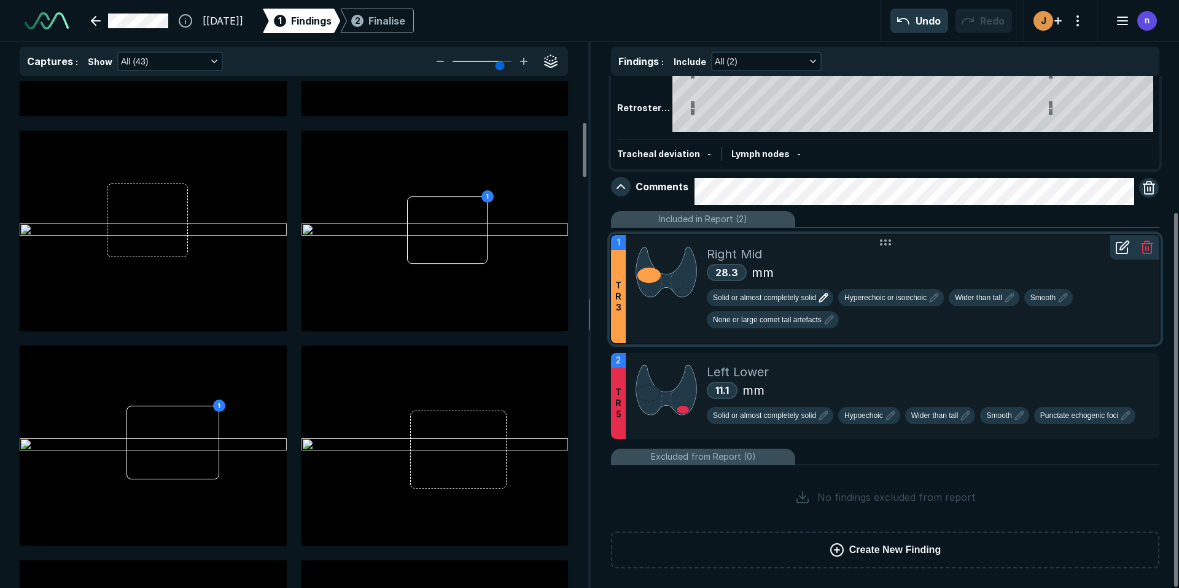
click at [823, 298] on icon "button" at bounding box center [823, 297] width 15 height 15
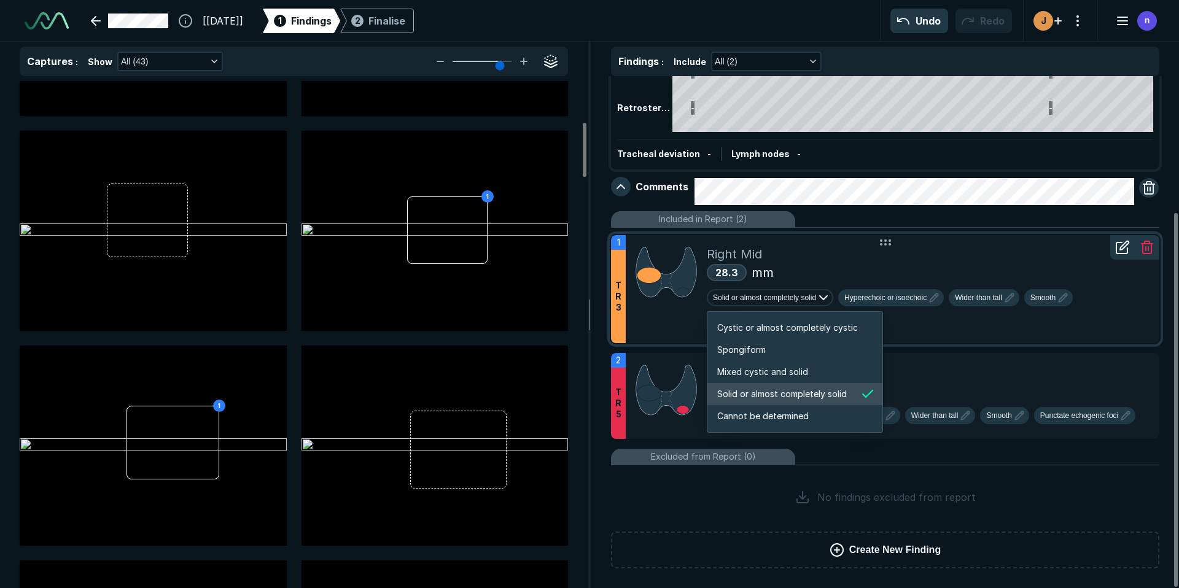
scroll to position [2049, 2358]
click at [800, 365] on span "Mixed cystic and solid" at bounding box center [762, 372] width 91 height 14
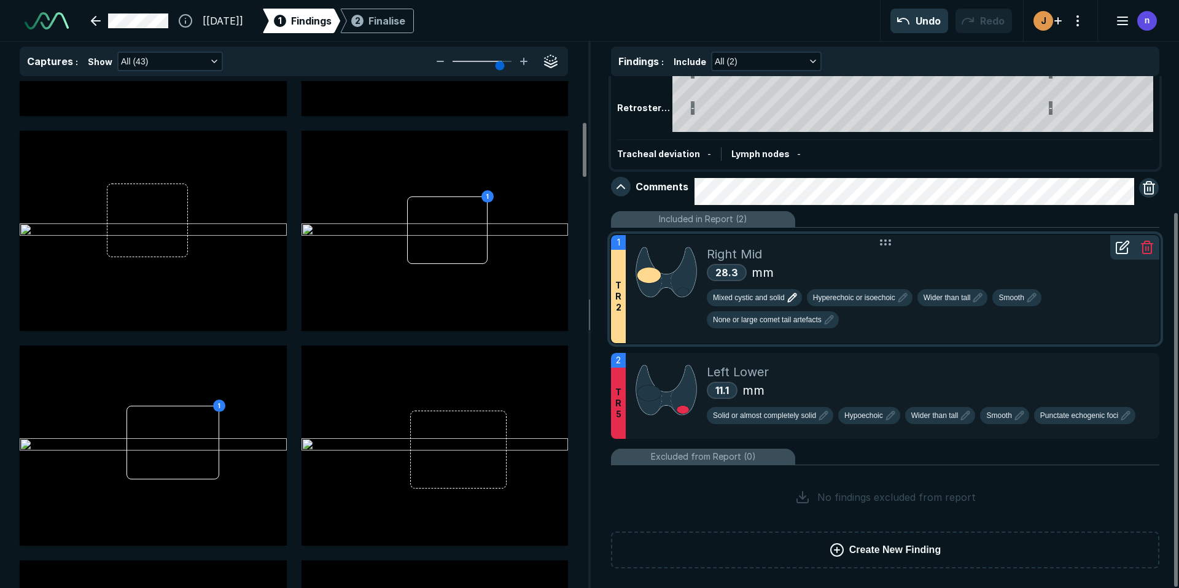
click at [780, 298] on span "Mixed cystic and solid" at bounding box center [749, 297] width 72 height 11
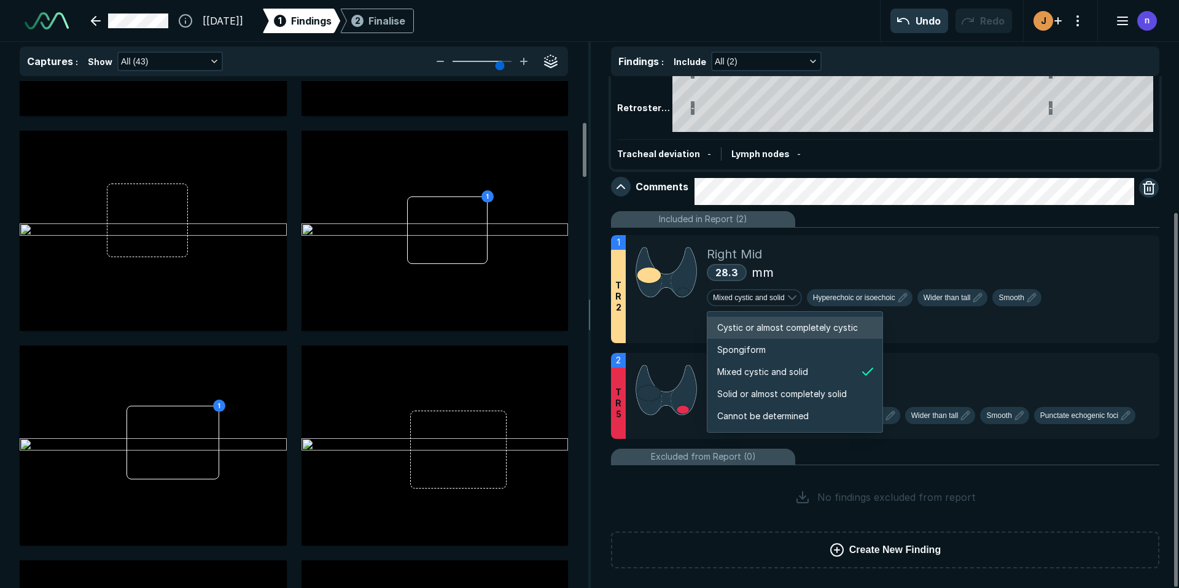
click at [766, 327] on span "Cystic or almost completely cystic" at bounding box center [787, 328] width 141 height 14
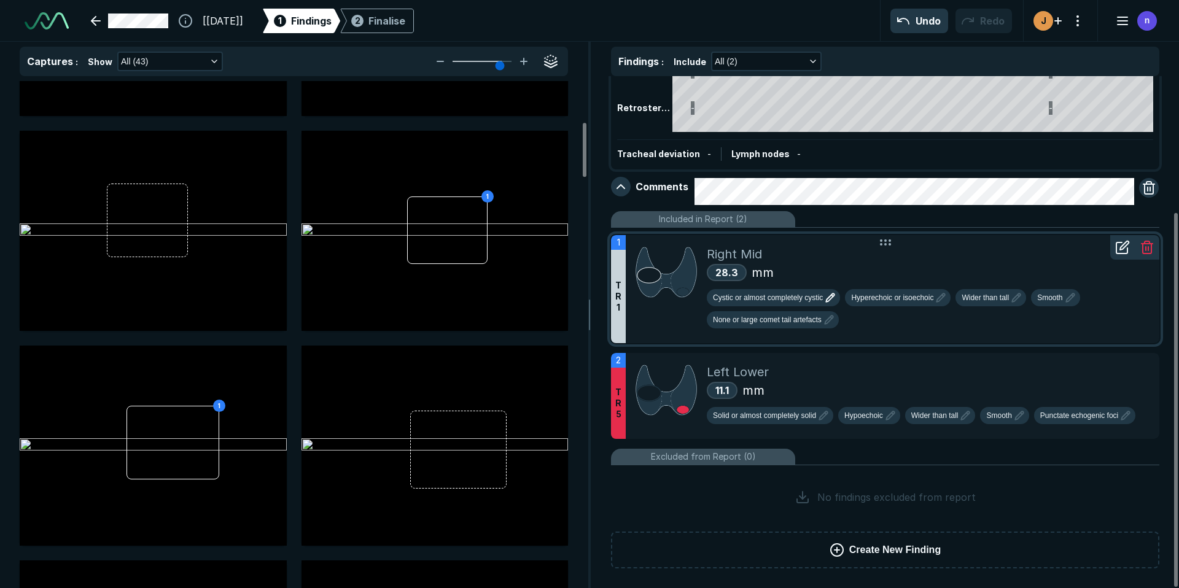
click at [783, 302] on span "Cystic or almost completely cystic" at bounding box center [768, 297] width 110 height 11
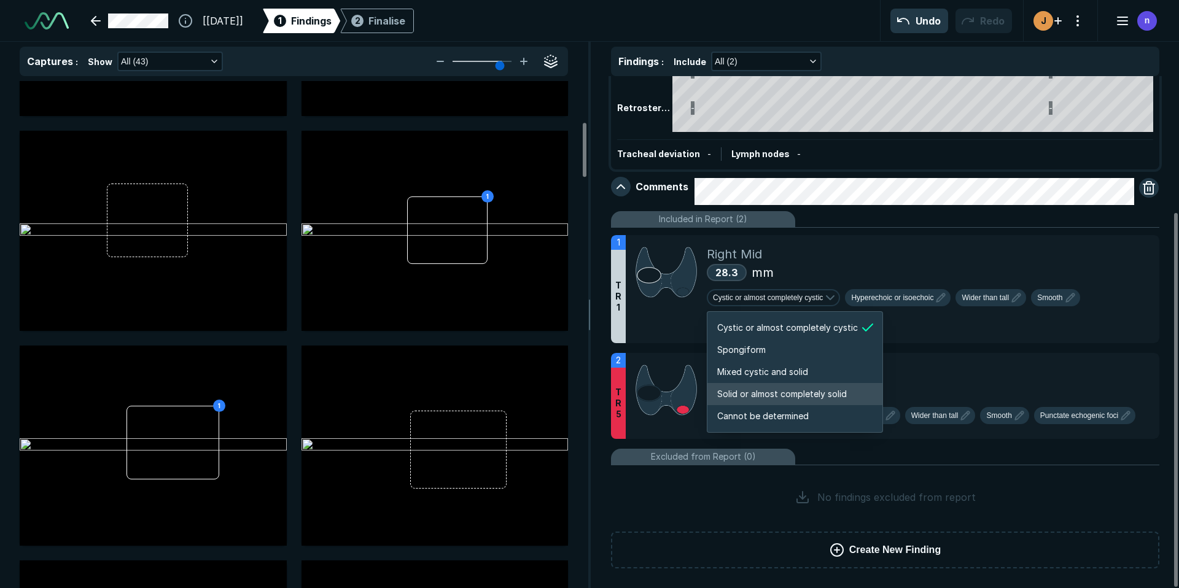
click at [767, 387] on span "Solid or almost completely solid" at bounding box center [782, 394] width 130 height 14
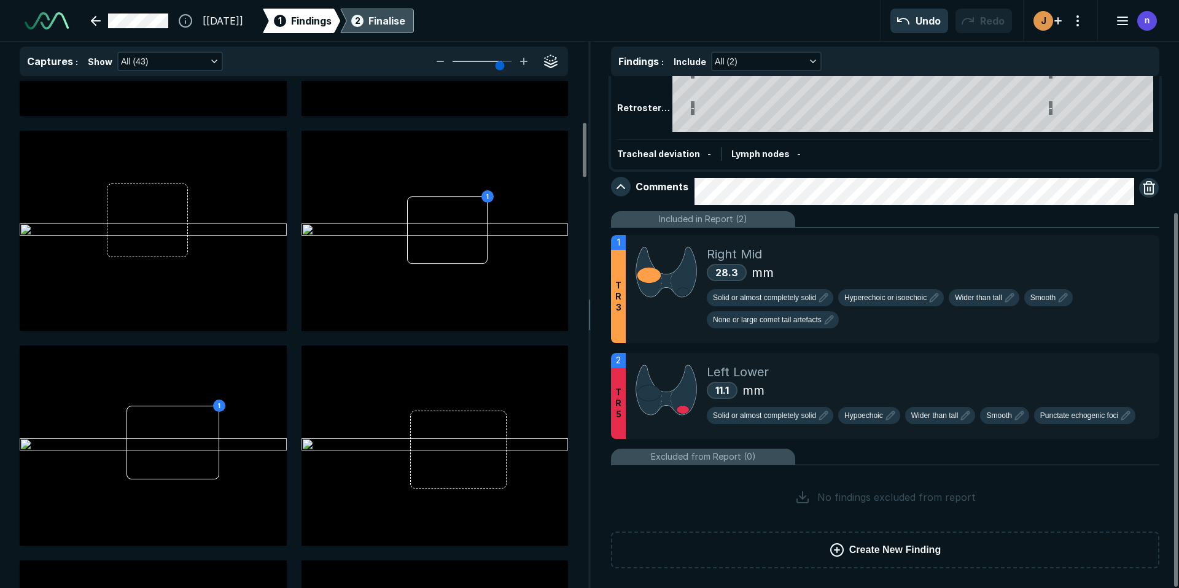
click at [405, 28] on div "2 Finalise" at bounding box center [377, 21] width 56 height 25
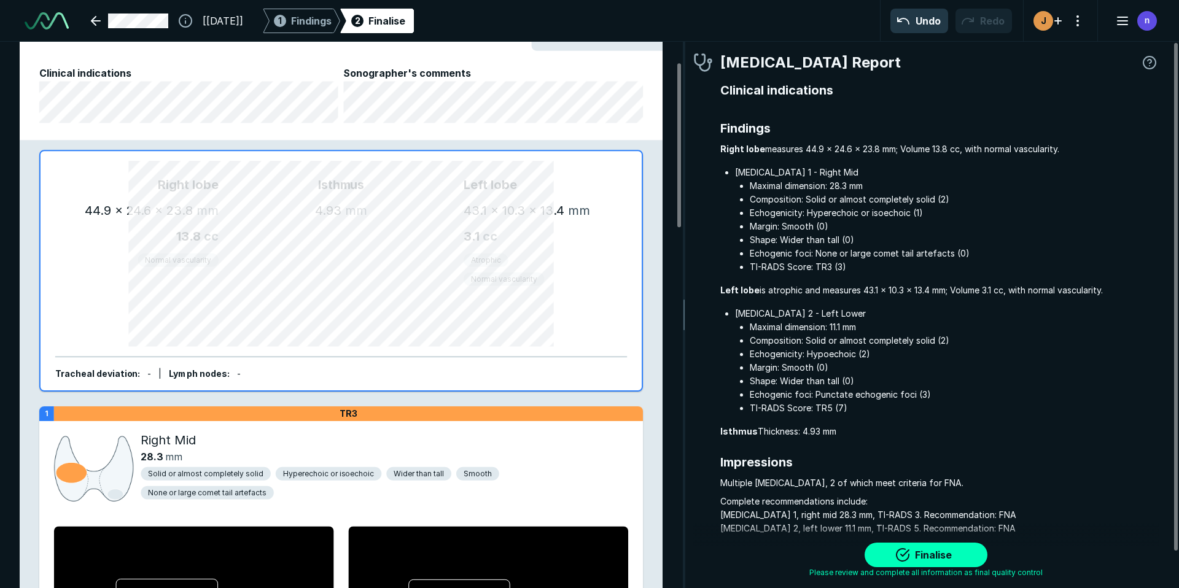
scroll to position [62, 0]
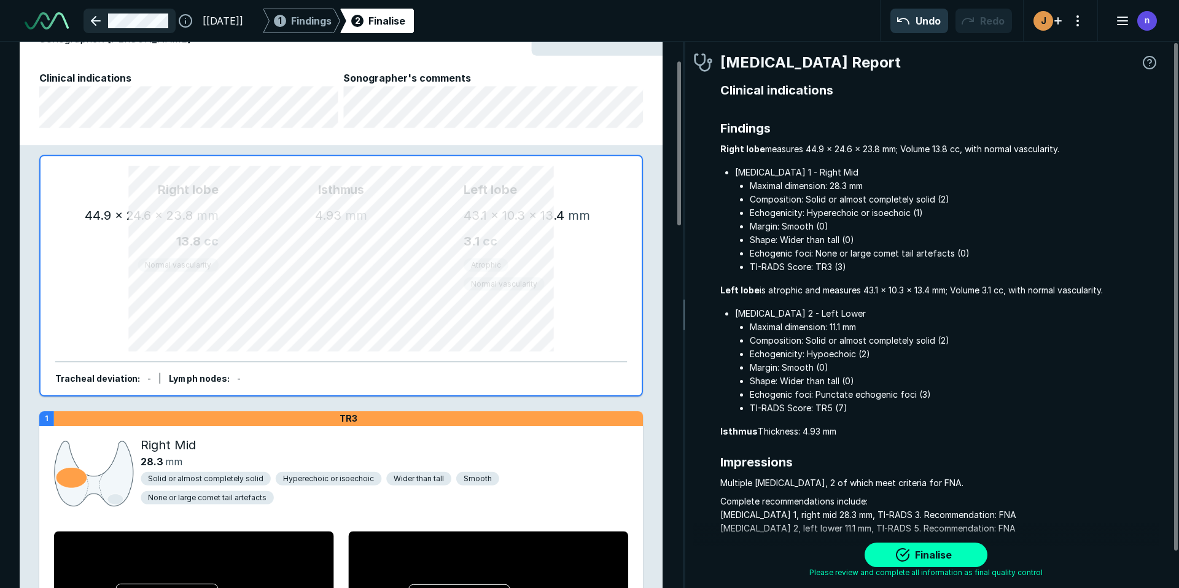
click at [146, 21] on link at bounding box center [129, 21] width 92 height 25
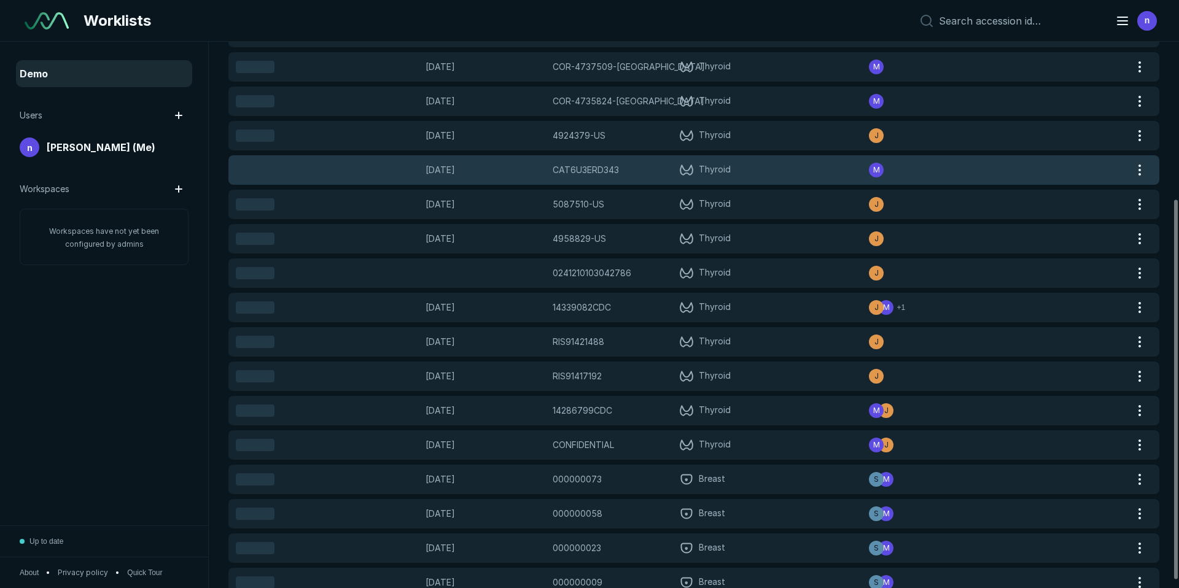
scroll to position [237, 0]
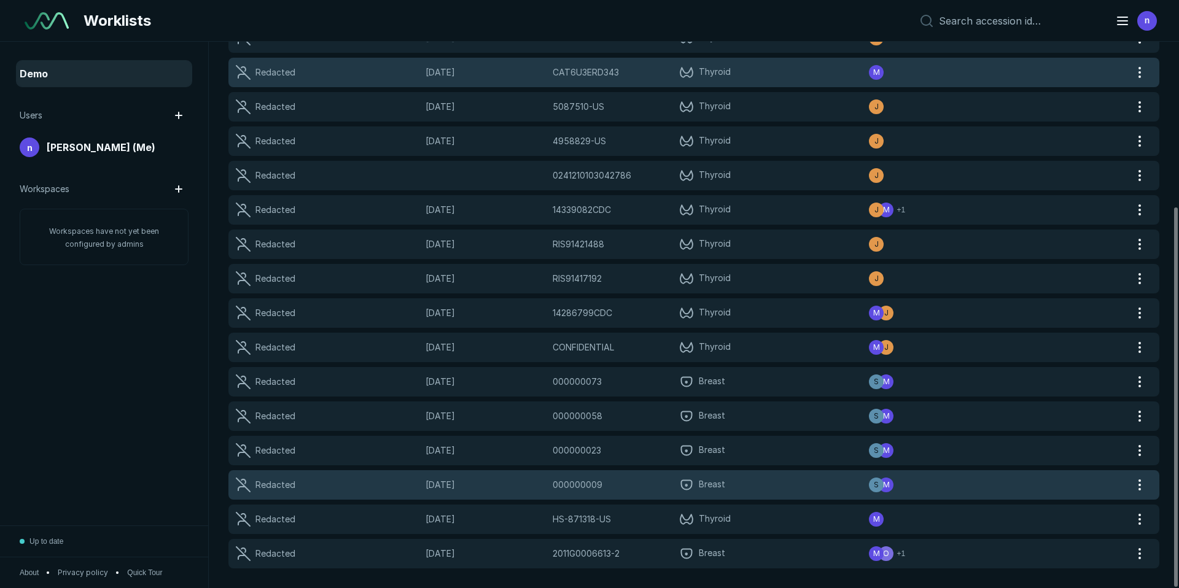
click at [557, 482] on span "000000009" at bounding box center [578, 485] width 50 height 14
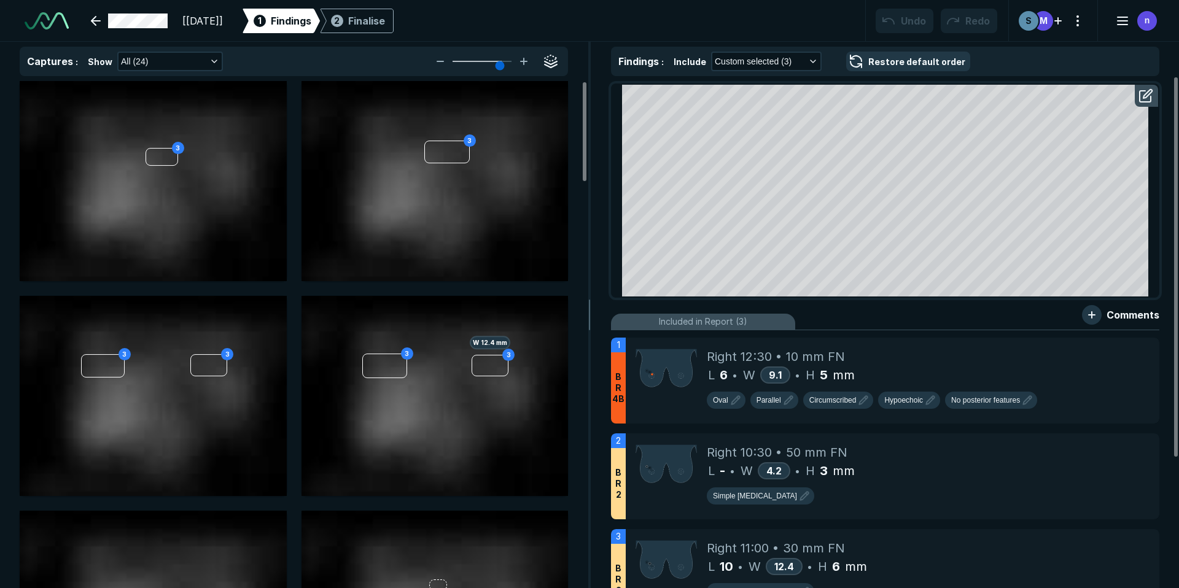
scroll to position [4010, 6882]
